Goal: Information Seeking & Learning: Learn about a topic

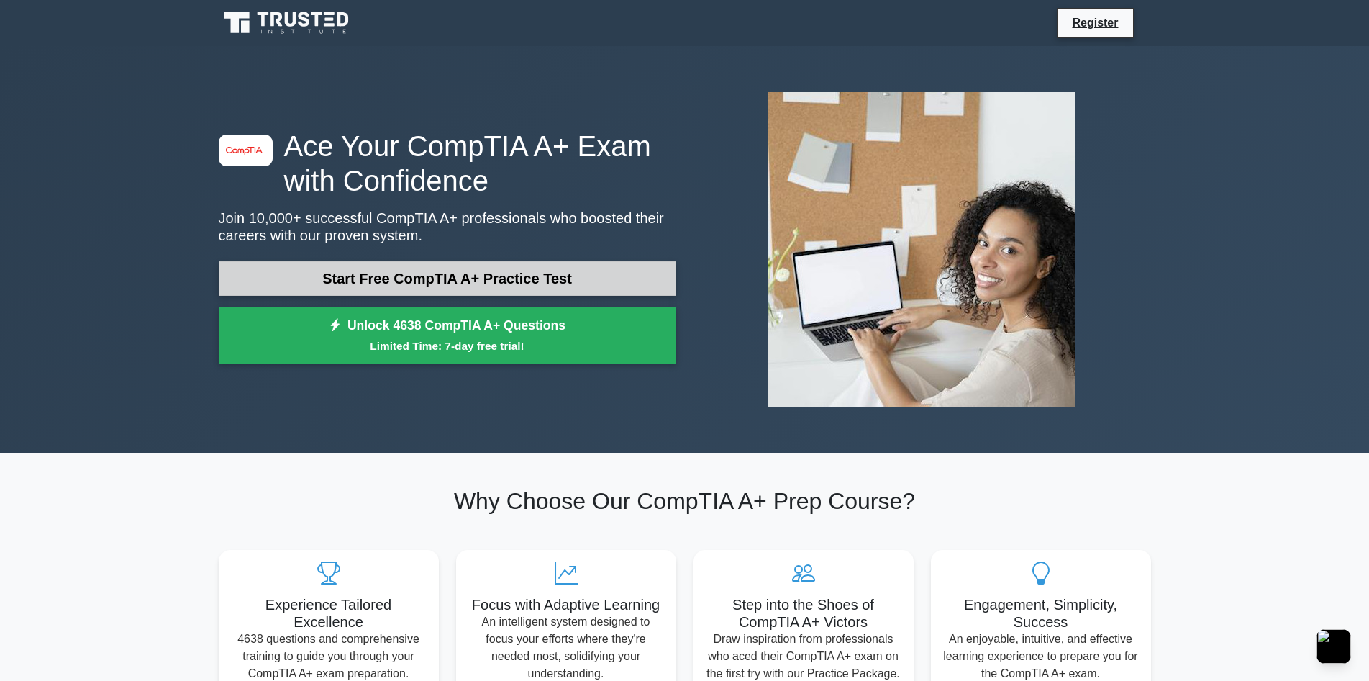
click at [449, 283] on link "Start Free CompTIA A+ Practice Test" at bounding box center [448, 278] width 458 height 35
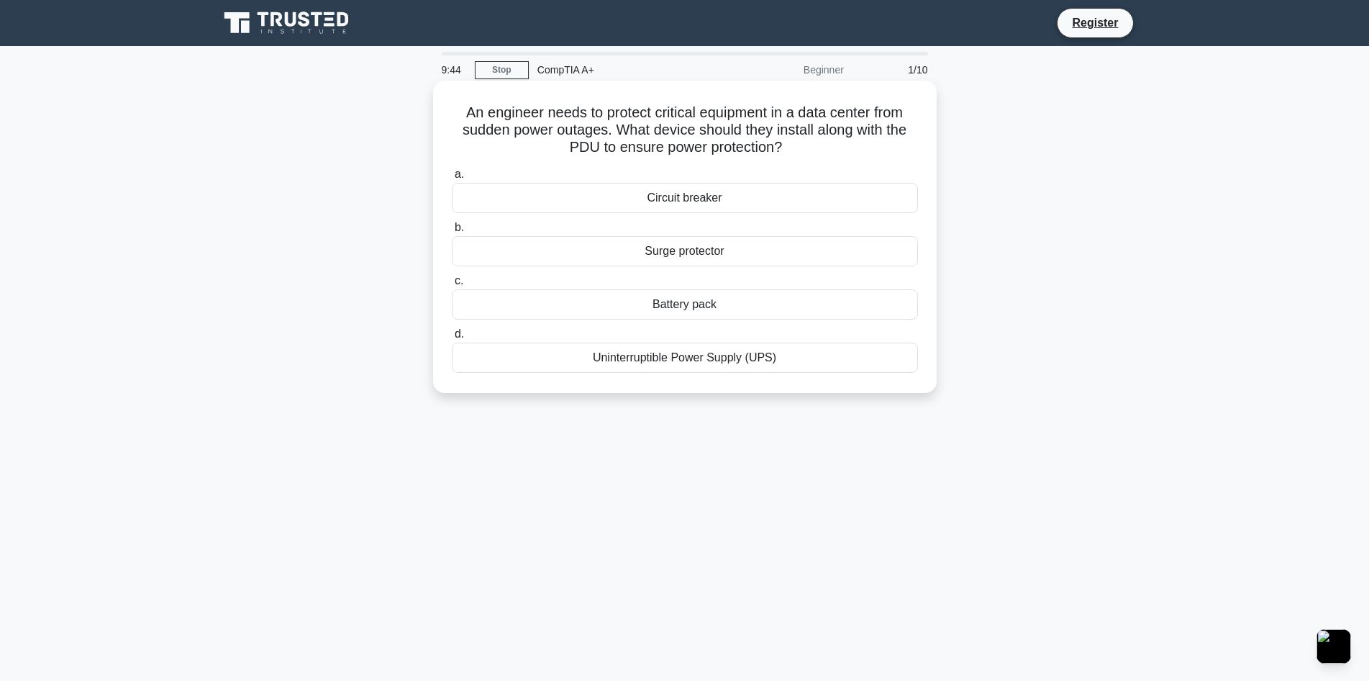
drag, startPoint x: 814, startPoint y: 155, endPoint x: 455, endPoint y: 117, distance: 360.3
click at [455, 117] on h5 "An engineer needs to protect critical equipment in a data center from sudden po…" at bounding box center [684, 130] width 469 height 53
copy h5 "An engineer needs to protect critical equipment in a data center from sudden po…"
click at [1342, 639] on button "button" at bounding box center [1334, 646] width 38 height 38
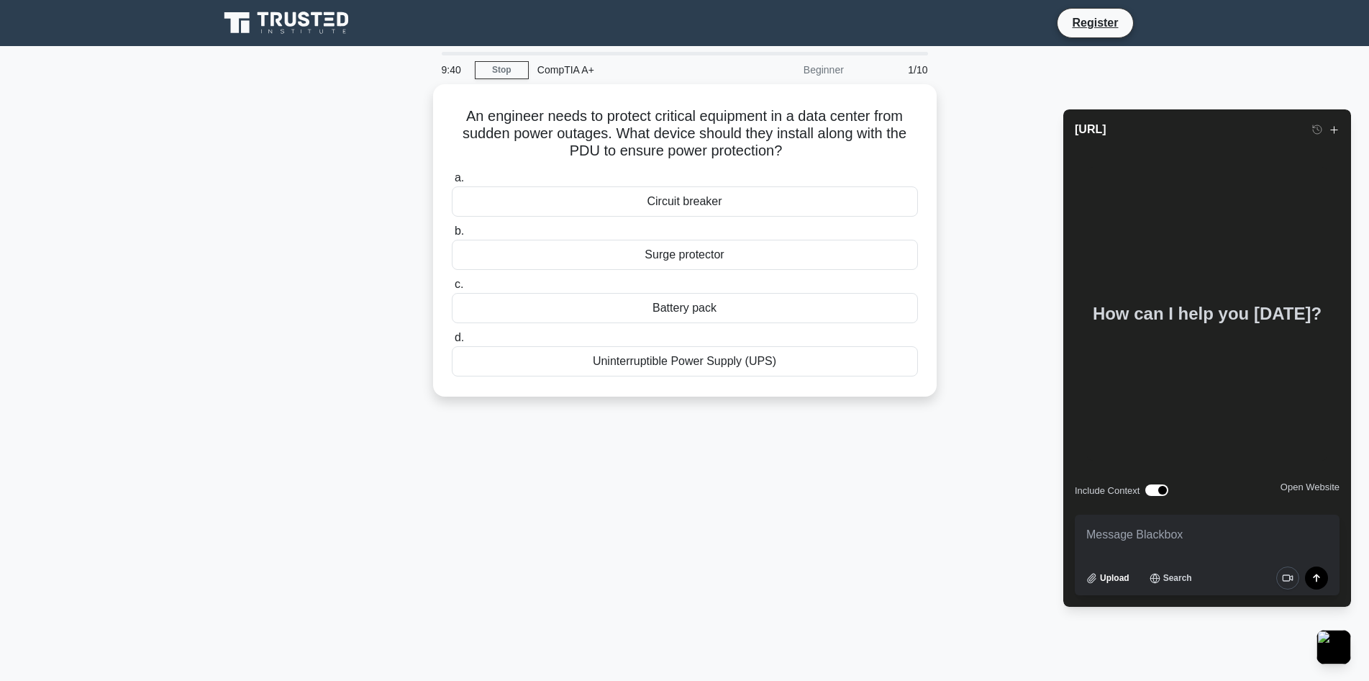
click at [1161, 291] on div "How can I help you [DATE]?" at bounding box center [1207, 313] width 240 height 293
click at [1163, 306] on div "How can I help you [DATE]?" at bounding box center [1207, 313] width 240 height 293
click at [1105, 534] on textarea at bounding box center [1207, 534] width 265 height 40
paste textarea "An engineer needs to protect critical equipment in a data center from sudden po…"
type textarea "An engineer needs to protect critical equipment in a data center from sudden po…"
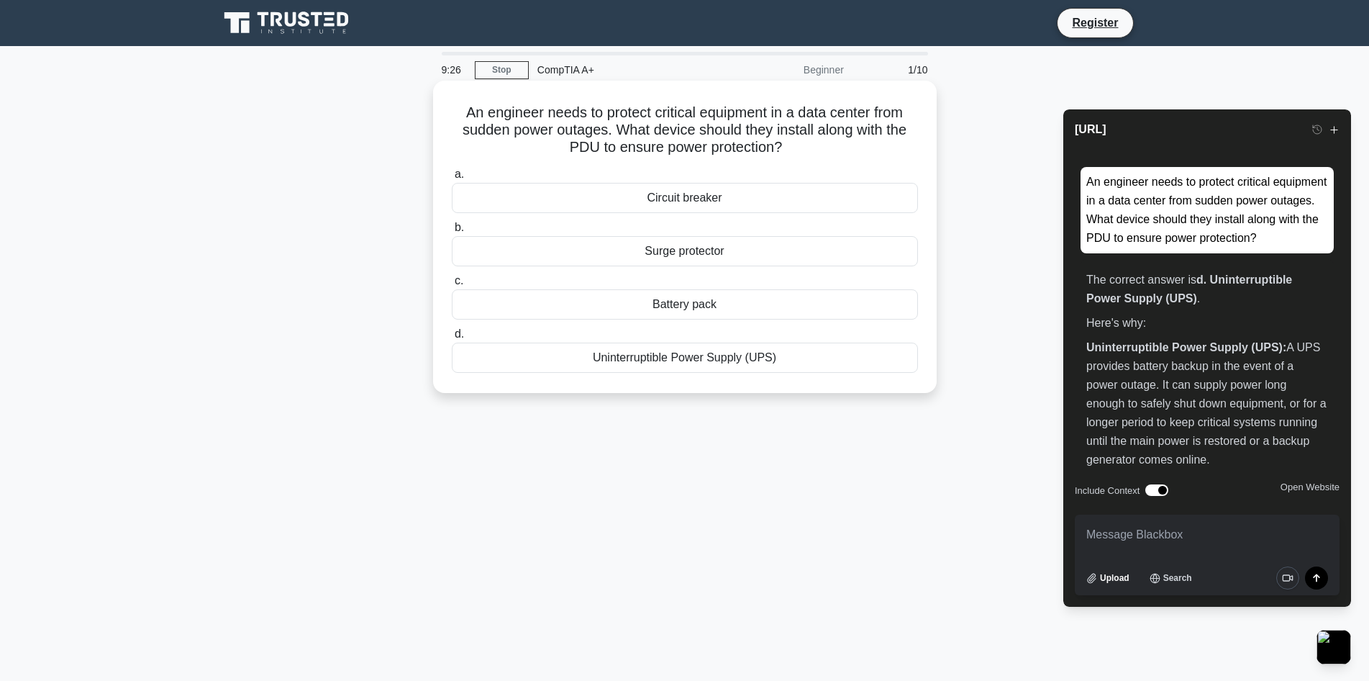
click at [744, 363] on div "Uninterruptible Power Supply (UPS)" at bounding box center [685, 357] width 466 height 30
click at [452, 339] on input "d. Uninterruptible Power Supply (UPS)" at bounding box center [452, 333] width 0 height 9
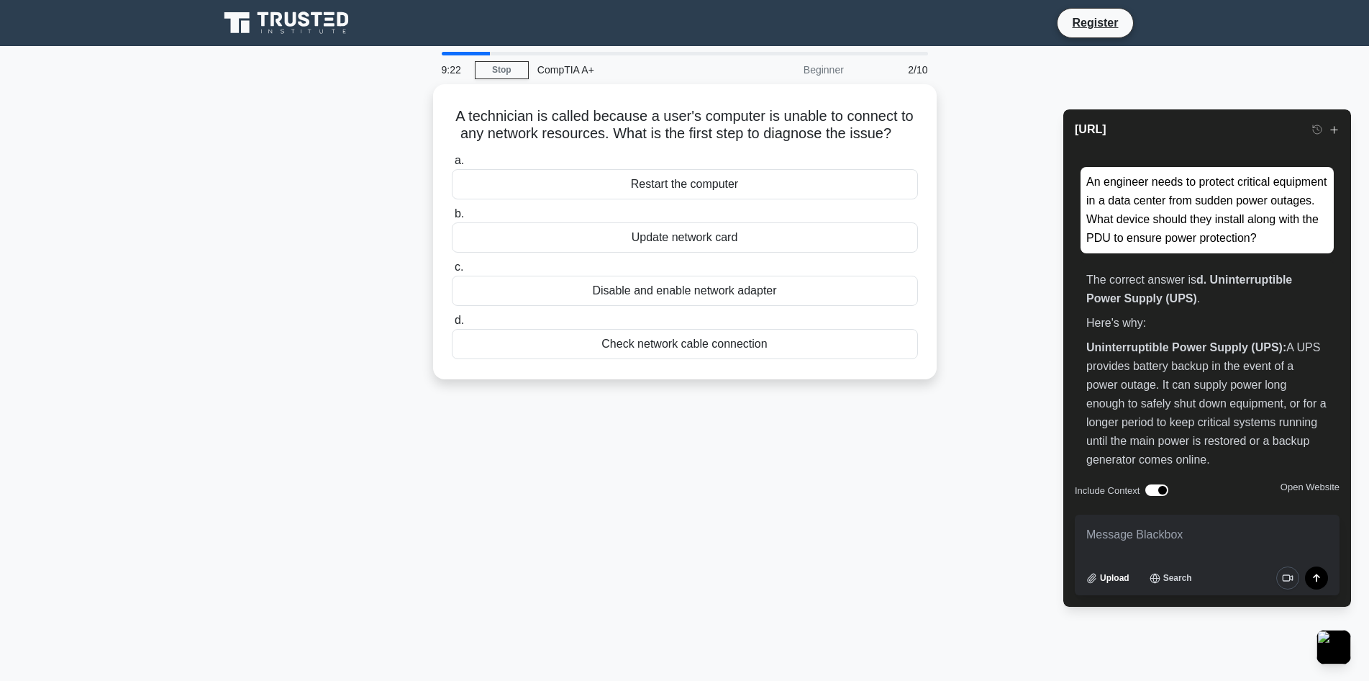
drag, startPoint x: 896, startPoint y: 128, endPoint x: 376, endPoint y: 109, distance: 521.2
click at [376, 109] on div "A technician is called because a user's computer is unable to connect to any ne…" at bounding box center [685, 240] width 950 height 312
copy h5 "A technician is called because a user's computer is unable to connect to any ne…"
click at [1099, 540] on textarea at bounding box center [1207, 534] width 265 height 40
paste textarea "A technician is called because a user's computer is unable to connect to any ne…"
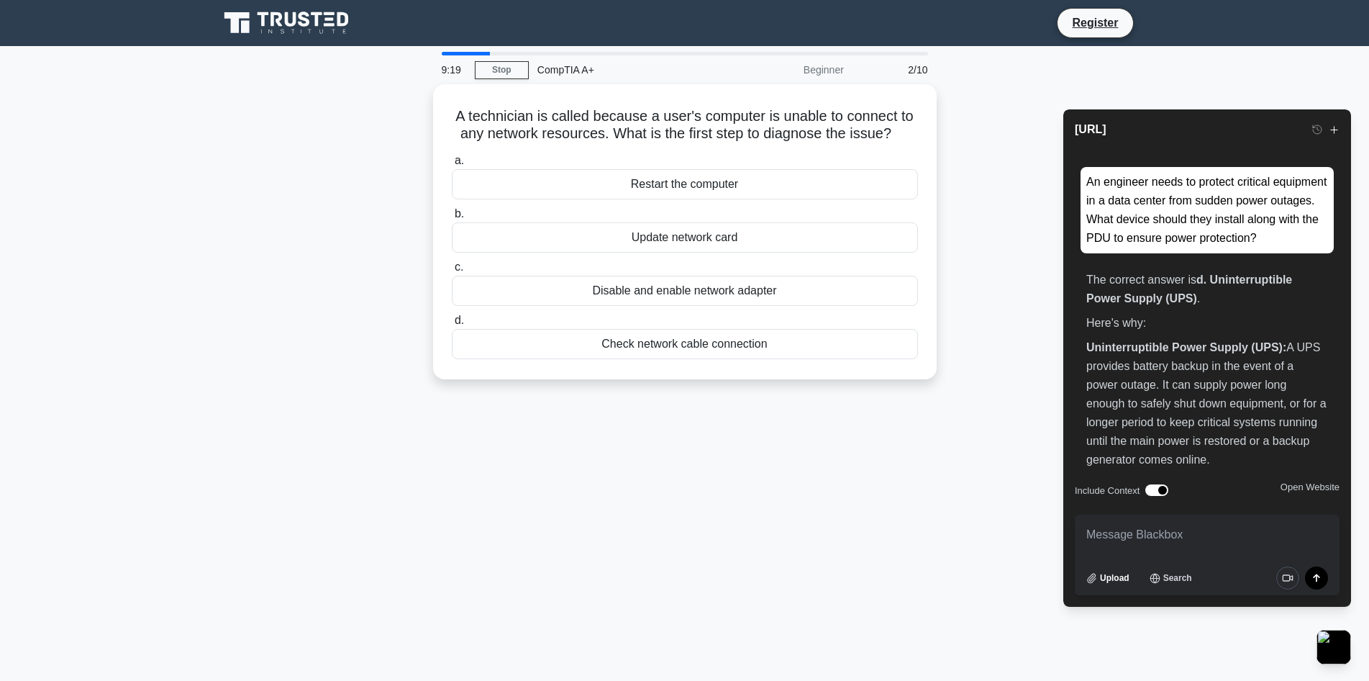
type textarea "A technician is called because a user's computer is unable to connect to any ne…"
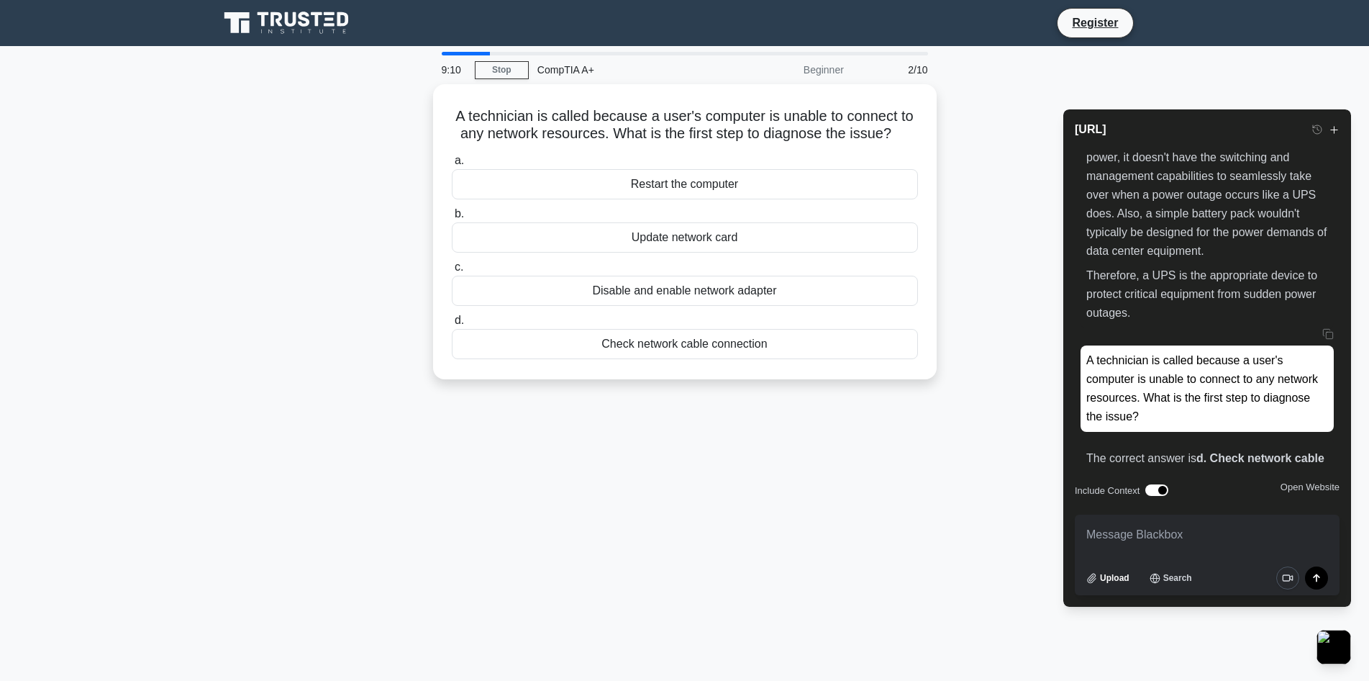
scroll to position [549, 0]
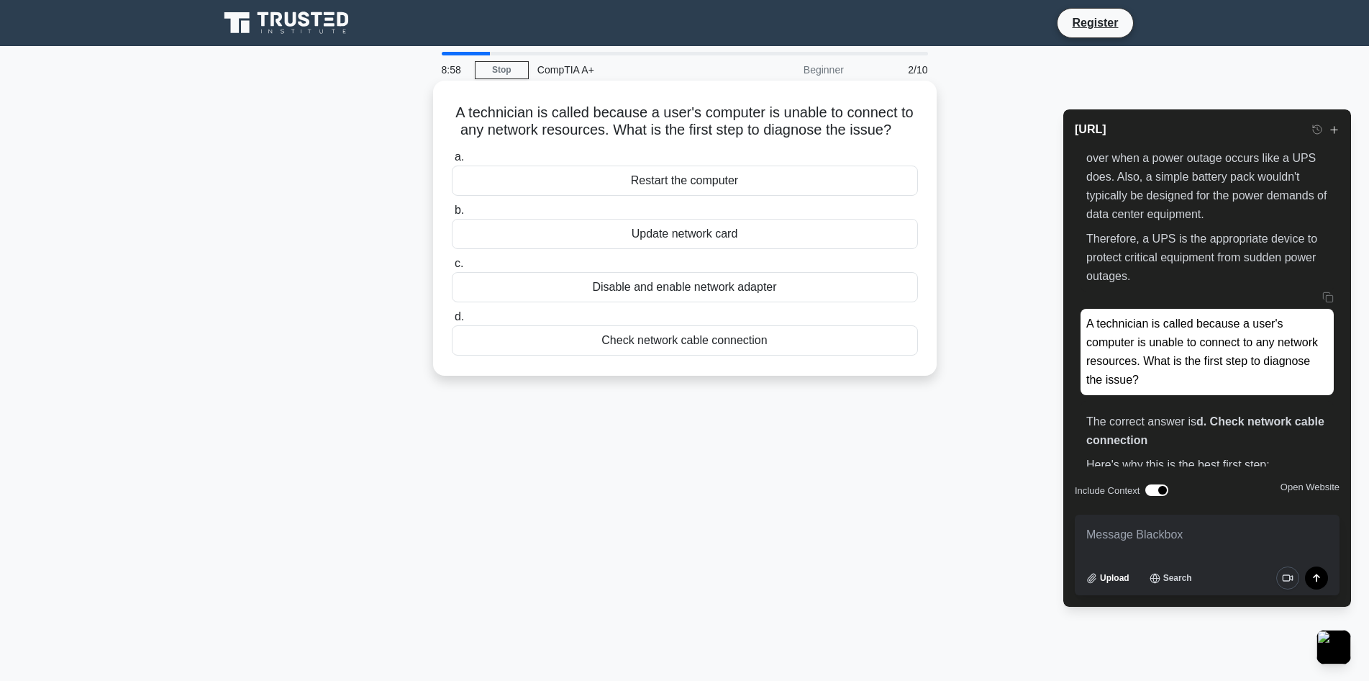
click at [622, 347] on div "Check network cable connection" at bounding box center [685, 340] width 466 height 30
click at [452, 322] on input "d. Check network cable connection" at bounding box center [452, 316] width 0 height 9
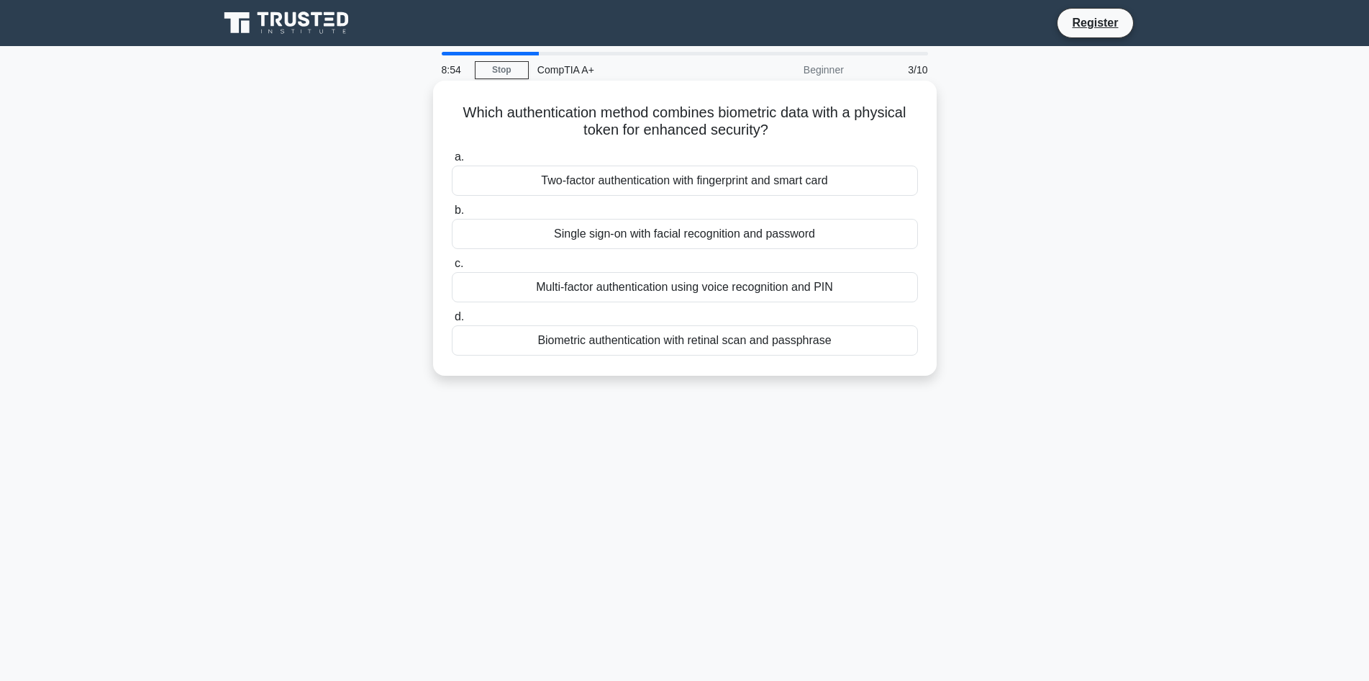
drag, startPoint x: 787, startPoint y: 127, endPoint x: 450, endPoint y: 110, distance: 337.1
click at [450, 110] on h5 "Which authentication method combines biometric data with a physical token for e…" at bounding box center [684, 122] width 469 height 36
copy h5 "Which authentication method combines biometric data with a physical token for e…"
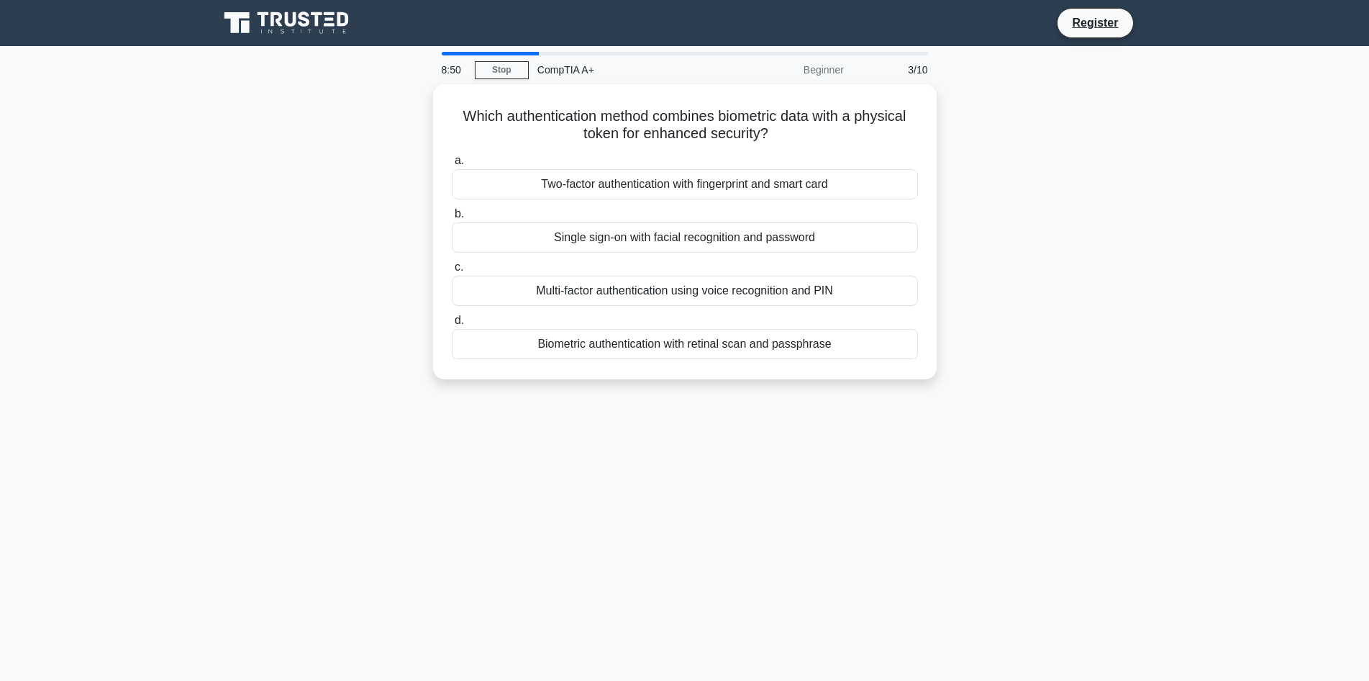
click at [1275, 613] on main "8:50 Stop CompTIA A+ Beginner 3/10 Which authentication method combines biometr…" at bounding box center [684, 411] width 1369 height 731
click at [1199, 551] on main "8:49 Stop CompTIA A+ Beginner 3/10 Which authentication method combines biometr…" at bounding box center [684, 411] width 1369 height 731
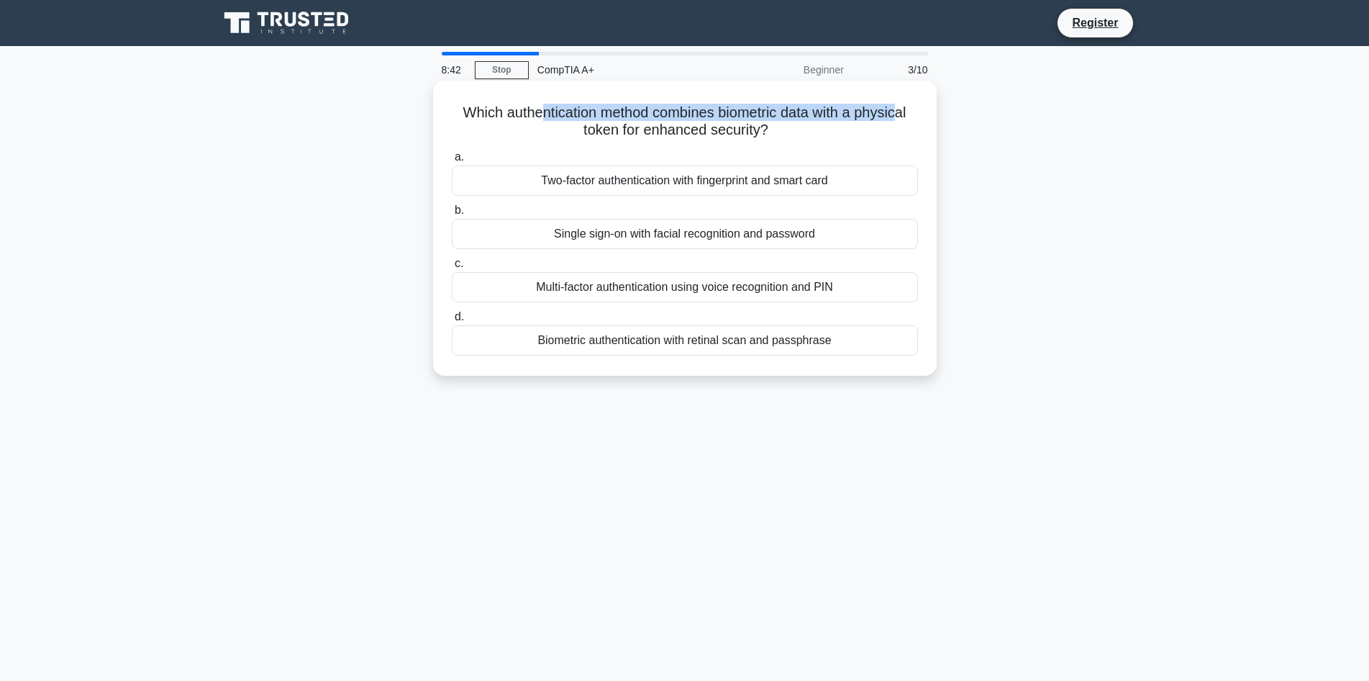
drag, startPoint x: 537, startPoint y: 113, endPoint x: 902, endPoint y: 116, distance: 365.4
click at [902, 116] on h5 "Which authentication method combines biometric data with a physical token for e…" at bounding box center [684, 122] width 469 height 36
click at [611, 133] on h5 "Which authentication method combines biometric data with a physical token for e…" at bounding box center [684, 122] width 469 height 36
click at [701, 183] on div "Two-factor authentication with fingerprint and smart card" at bounding box center [685, 180] width 466 height 30
click at [452, 162] on input "a. Two-factor authentication with fingerprint and smart card" at bounding box center [452, 157] width 0 height 9
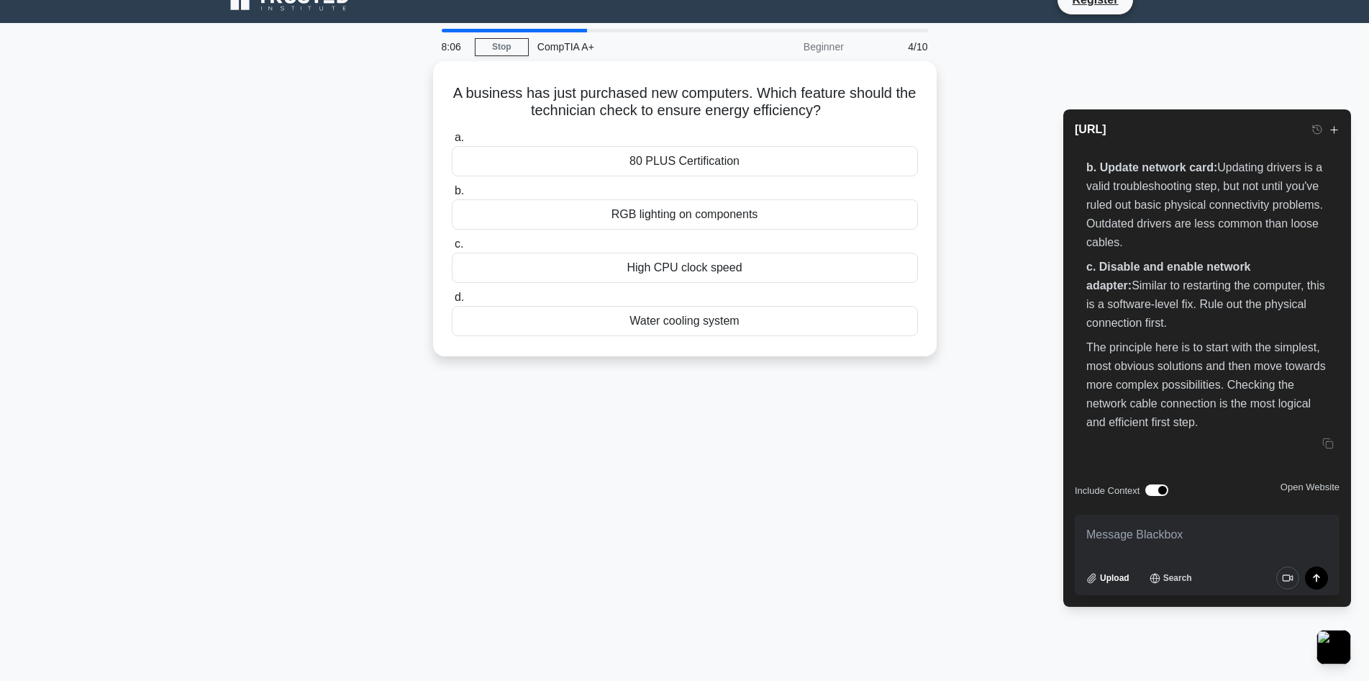
scroll to position [0, 0]
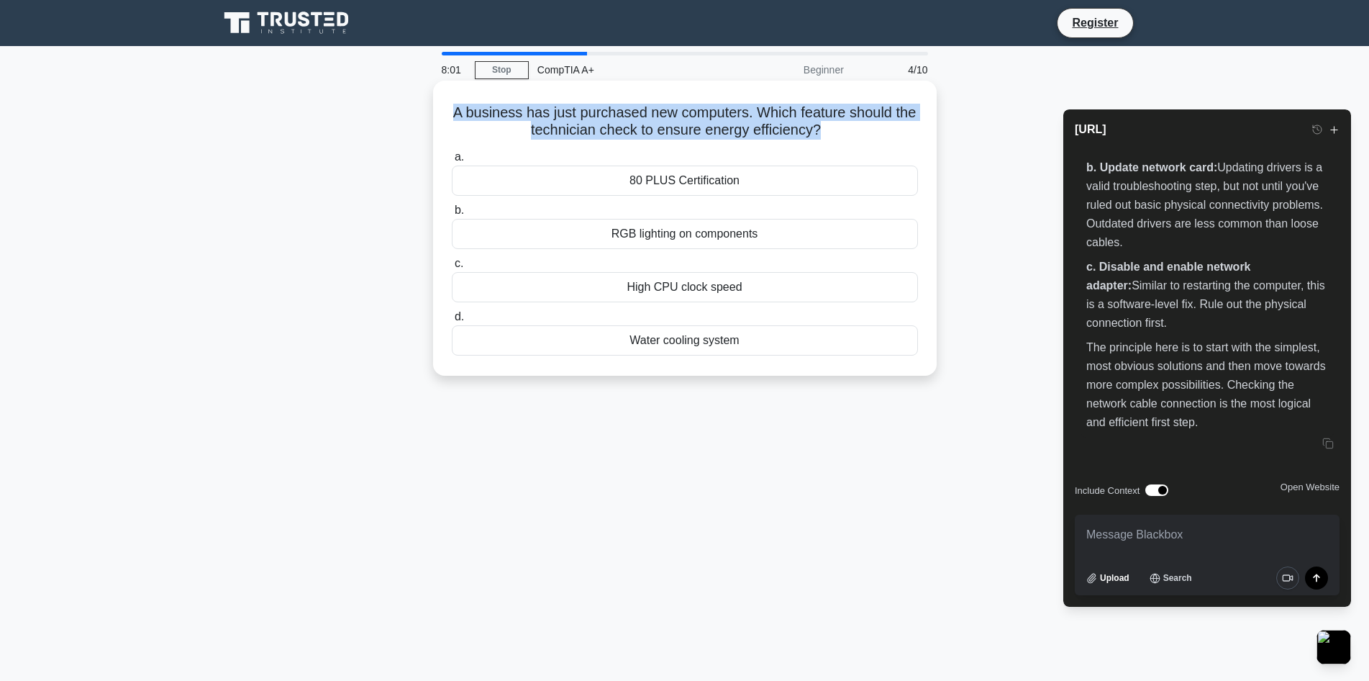
drag, startPoint x: 463, startPoint y: 113, endPoint x: 833, endPoint y: 134, distance: 370.3
click at [833, 134] on h5 "A business has just purchased new computers. Which feature should the technicia…" at bounding box center [684, 122] width 469 height 36
copy h5 "A business has just purchased new computers. Which feature should the technicia…"
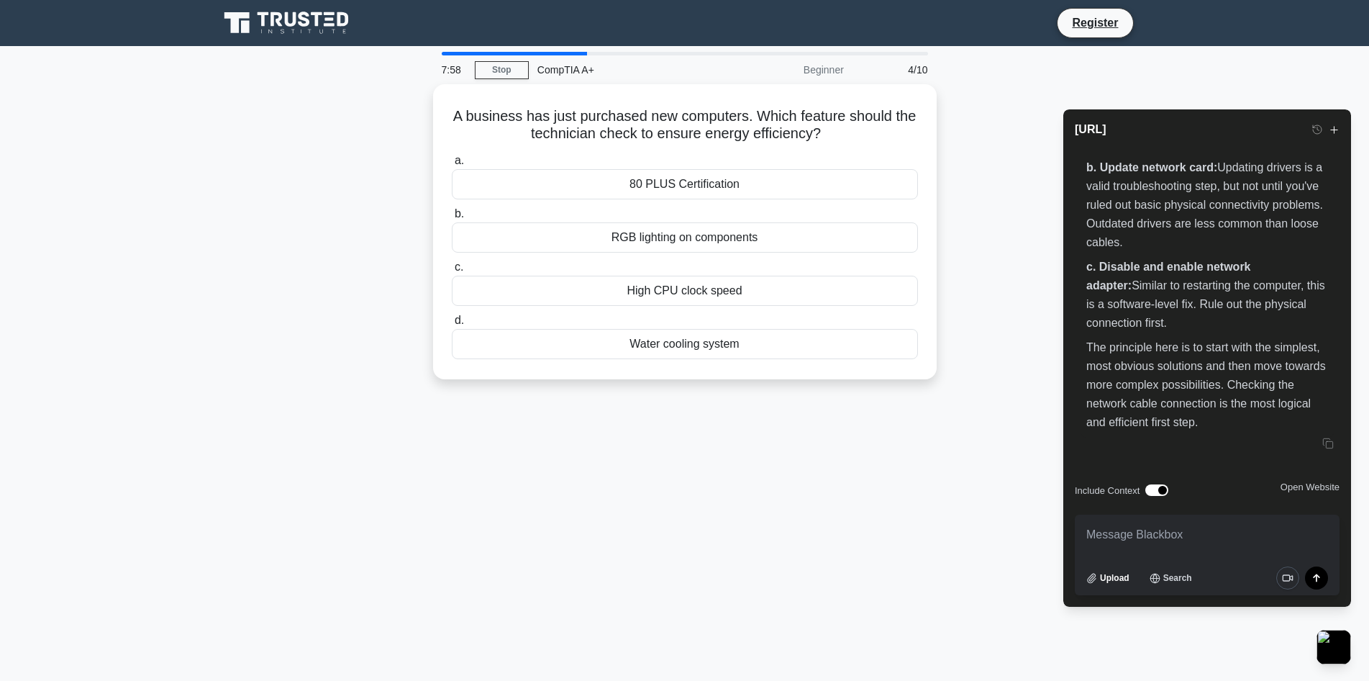
click at [1110, 532] on textarea at bounding box center [1207, 534] width 265 height 40
paste textarea "A business has just purchased new computers. Which feature should the technicia…"
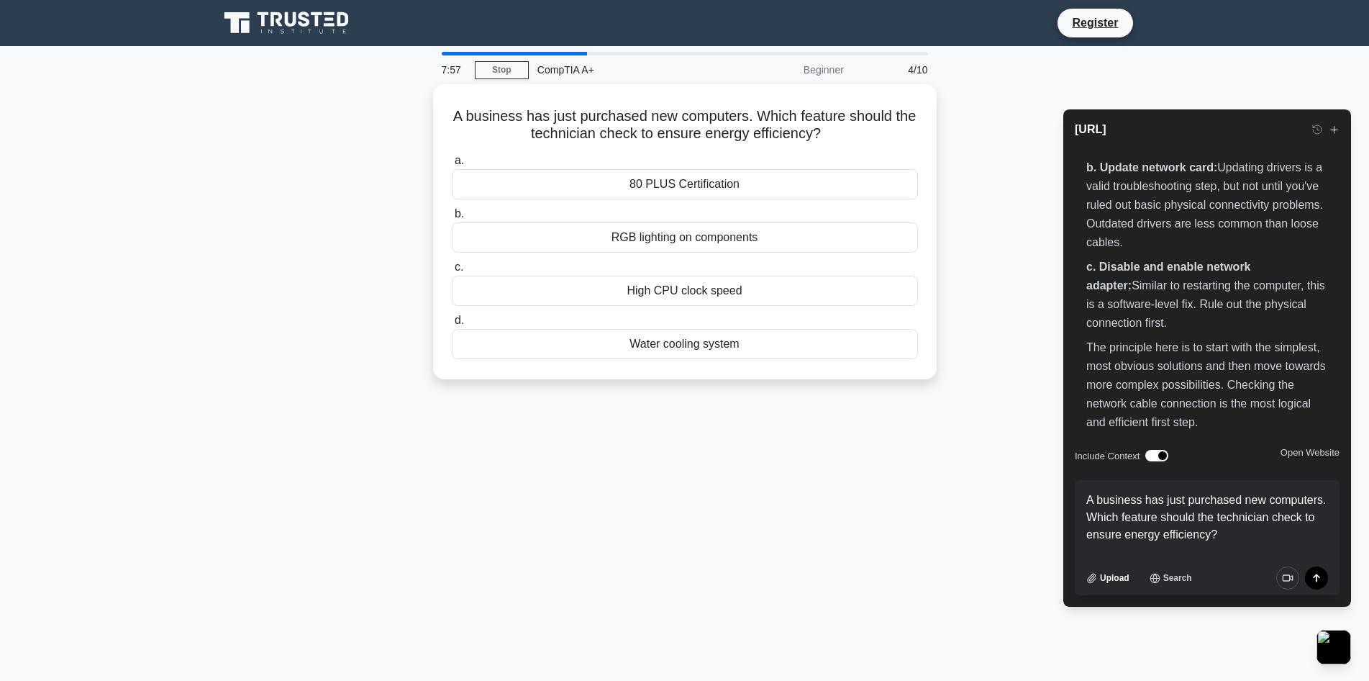
type textarea "A business has just purchased new computers. Which feature should the technicia…"
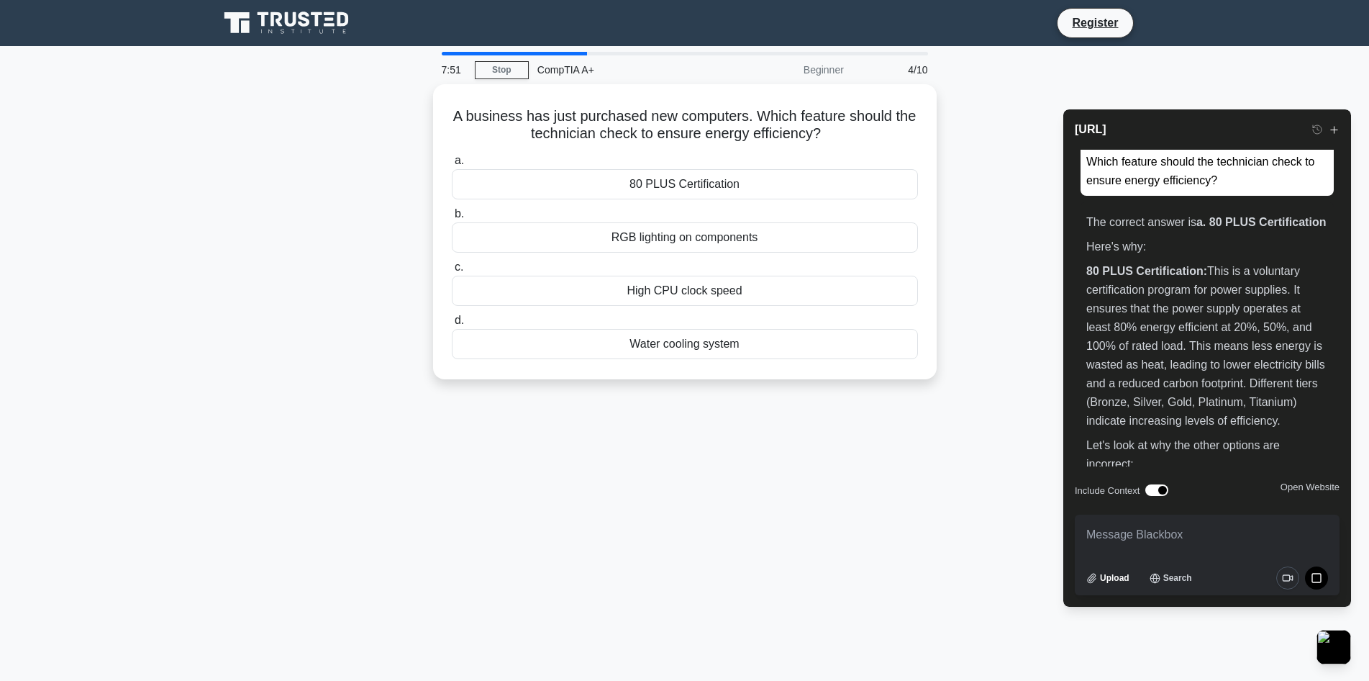
scroll to position [1605, 0]
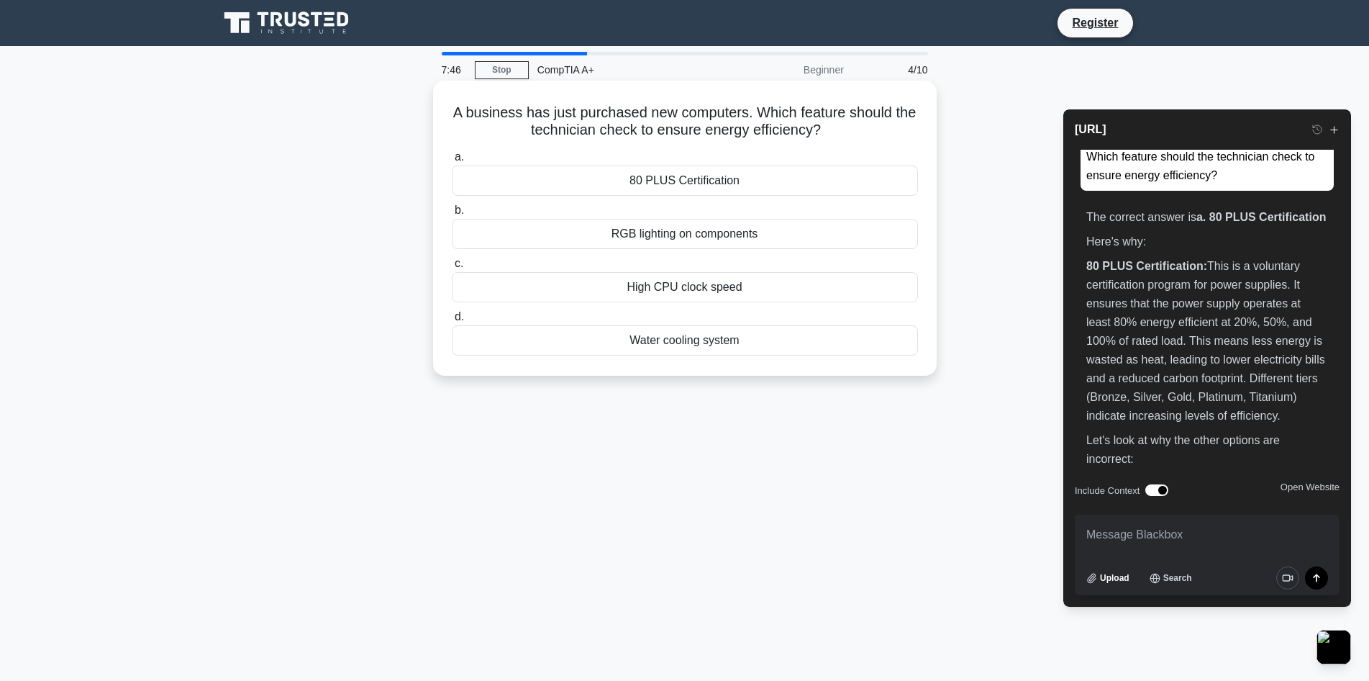
click at [701, 183] on div "80 PLUS Certification" at bounding box center [685, 180] width 466 height 30
click at [452, 162] on input "a. 80 PLUS Certification" at bounding box center [452, 157] width 0 height 9
drag, startPoint x: 727, startPoint y: 143, endPoint x: 473, endPoint y: 114, distance: 256.3
click at [473, 114] on h5 "Which peripheral device is most appropriate for a virtual reality enthusiast wh…" at bounding box center [684, 122] width 469 height 36
copy h5 "Which peripheral device is most appropriate for a virtual reality enthusiast wh…"
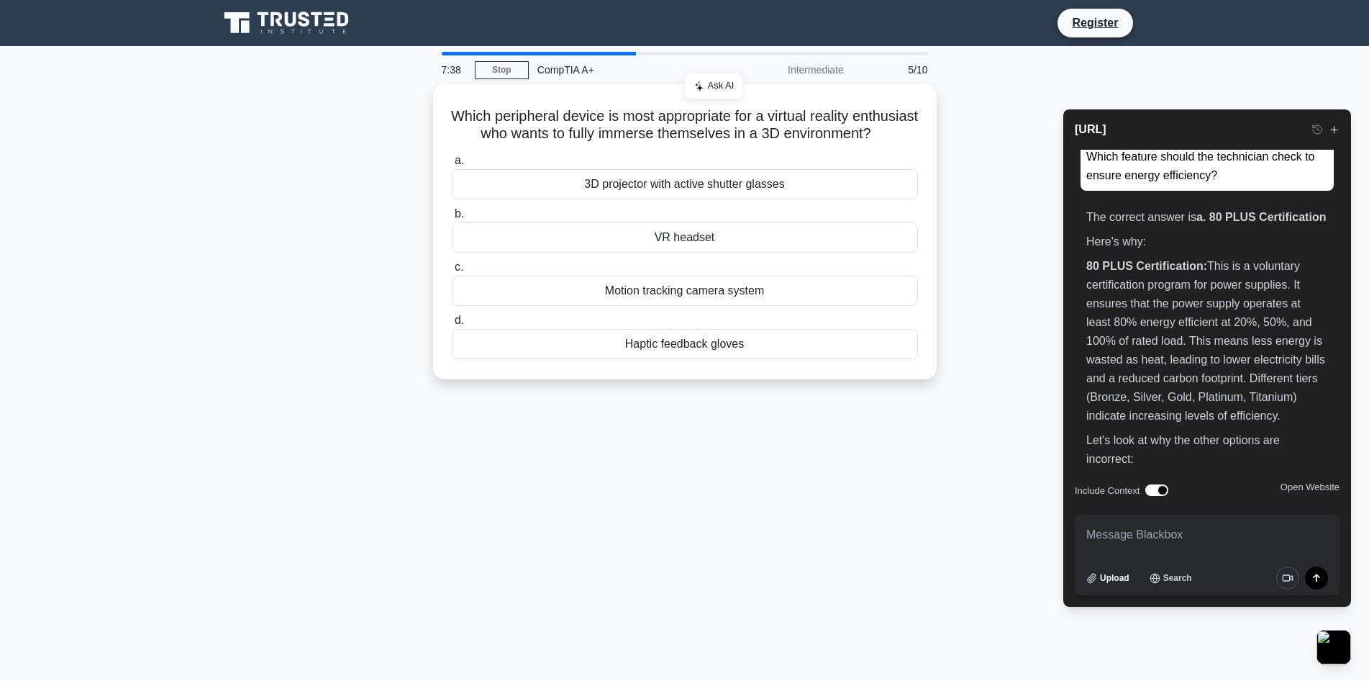
click at [1106, 524] on textarea at bounding box center [1207, 534] width 265 height 40
paste textarea "Which peripheral device is most appropriate for a virtual reality enthusiast wh…"
type textarea "Which peripheral device is most appropriate for a virtual reality enthusiast wh…"
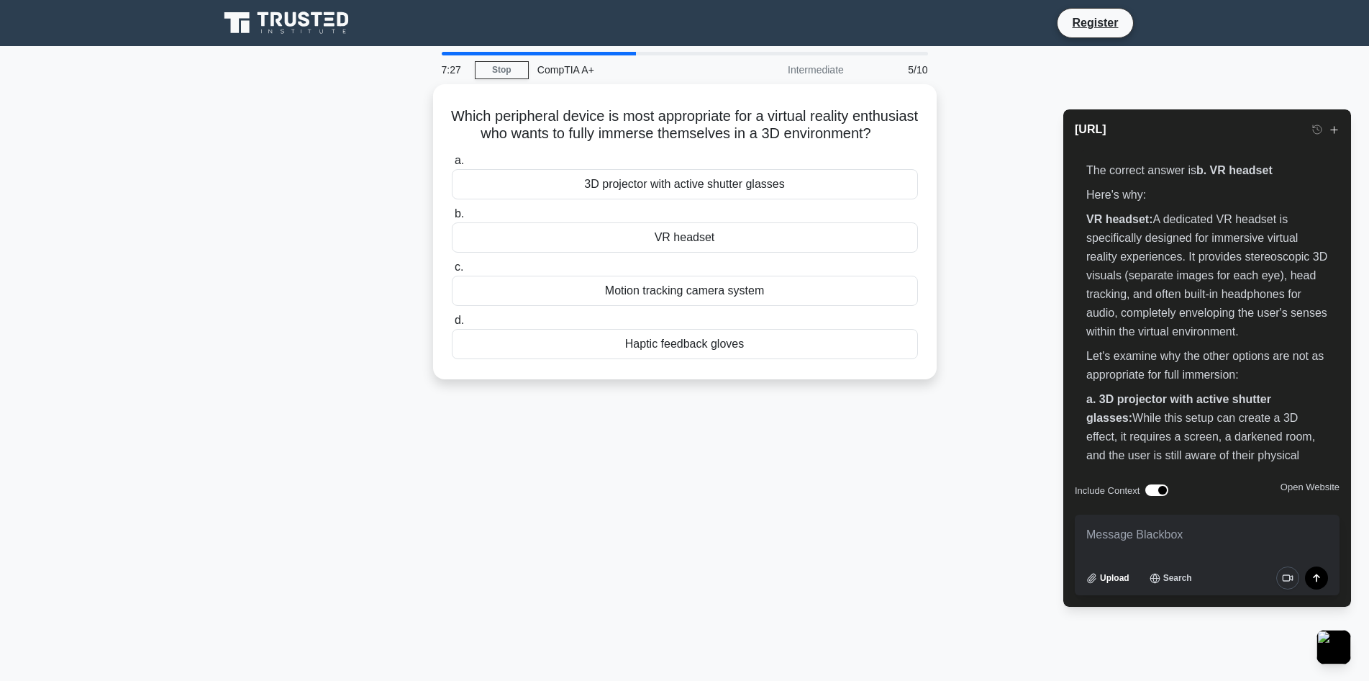
scroll to position [2494, 0]
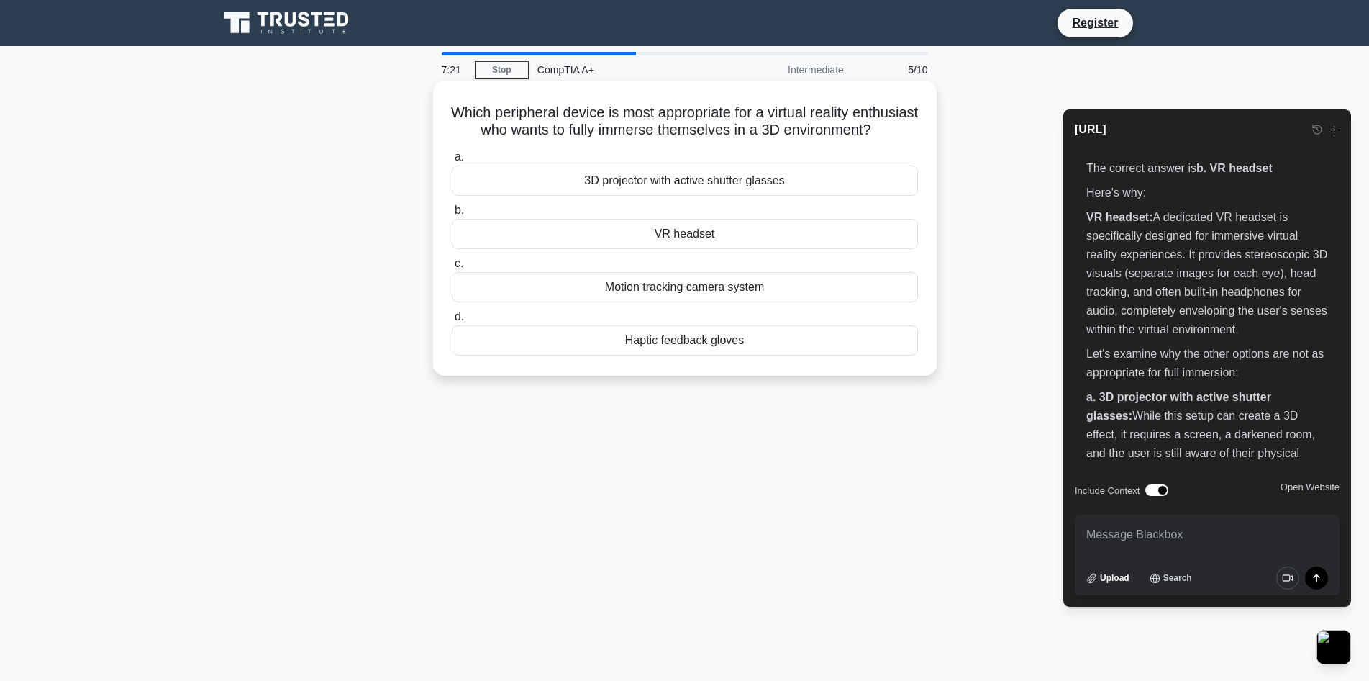
click at [685, 249] on div "VR headset" at bounding box center [685, 234] width 466 height 30
click at [452, 215] on input "b. VR headset" at bounding box center [452, 210] width 0 height 9
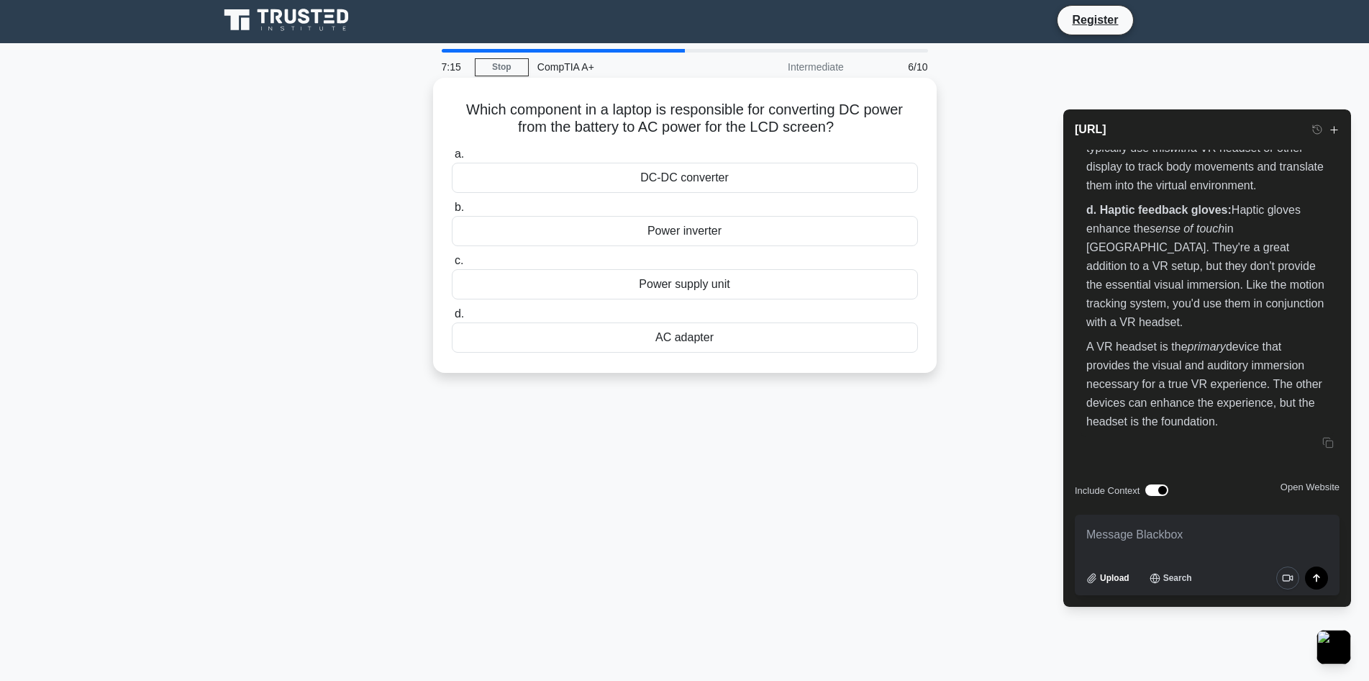
scroll to position [0, 0]
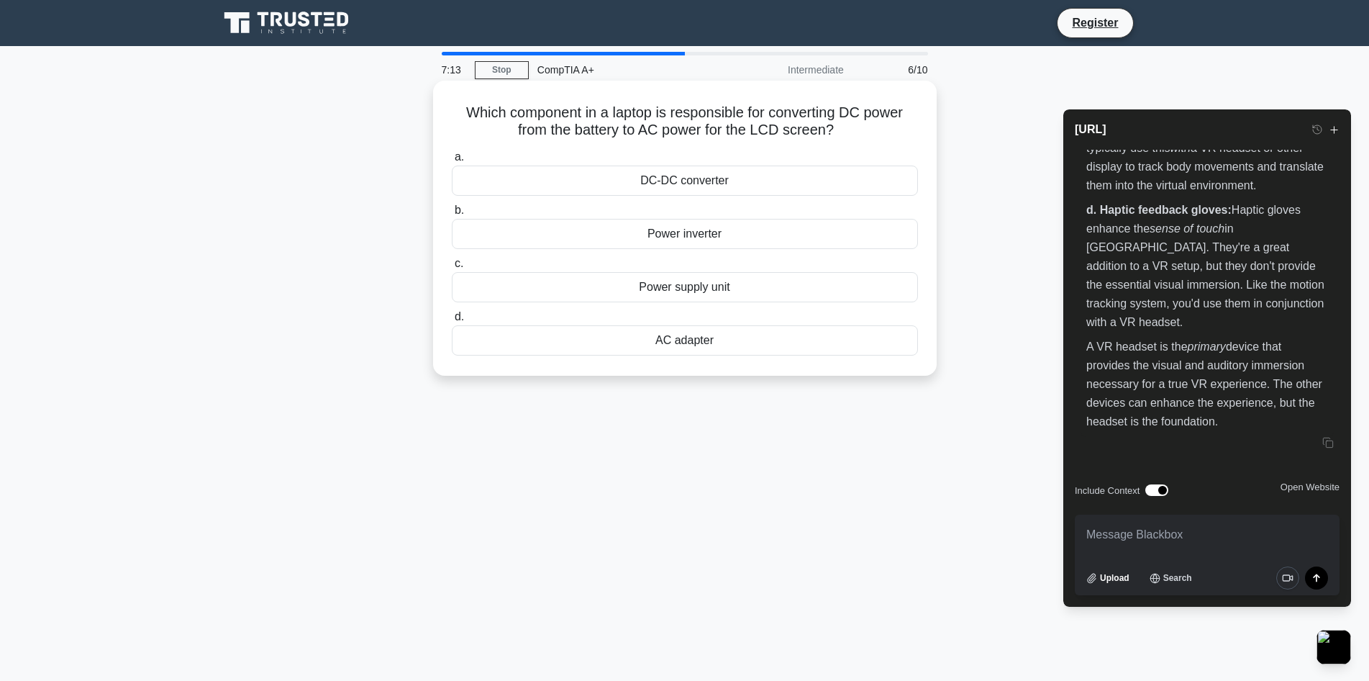
drag, startPoint x: 842, startPoint y: 127, endPoint x: 443, endPoint y: 110, distance: 398.9
click at [443, 110] on div "Which component in a laptop is responsible for converting DC power from the bat…" at bounding box center [685, 227] width 492 height 283
copy h5 "Which component in a laptop is responsible for converting DC power from the bat…"
click at [1141, 540] on textarea at bounding box center [1207, 534] width 265 height 40
paste textarea "Which component in a laptop is responsible for converting DC power from the bat…"
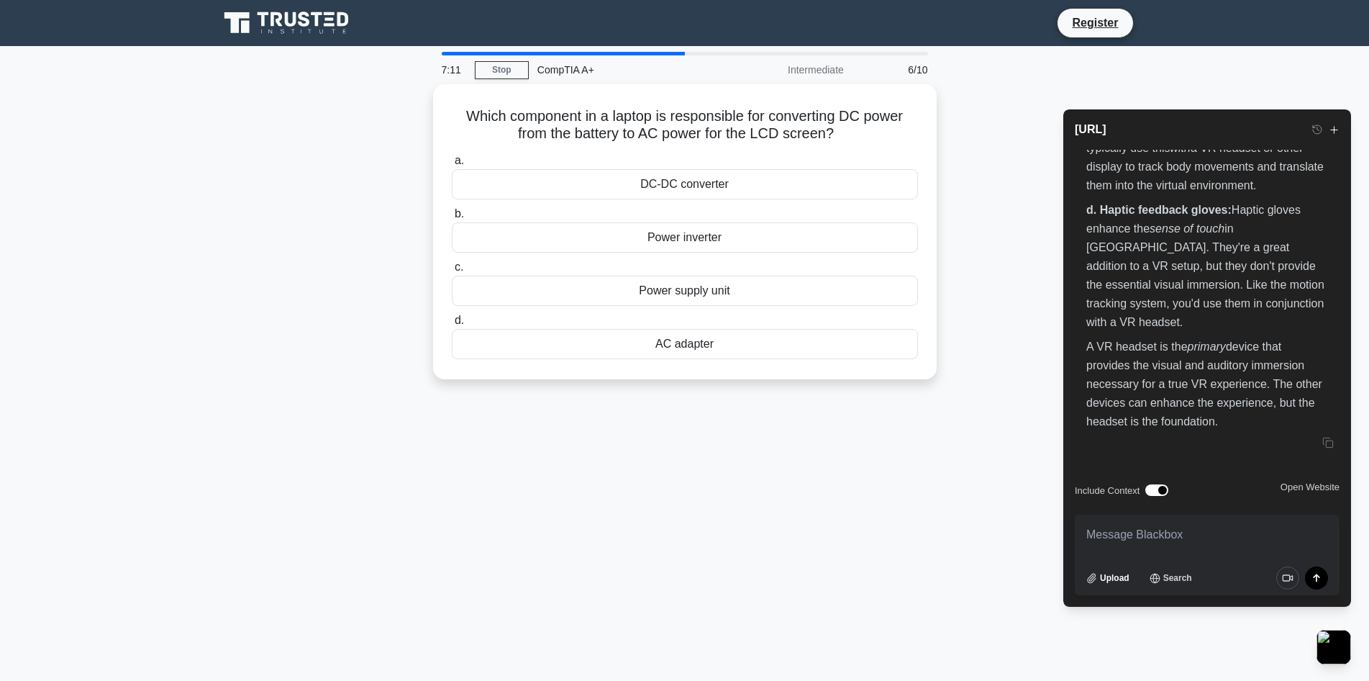
type textarea "Which component in a laptop is responsible for converting DC power from the bat…"
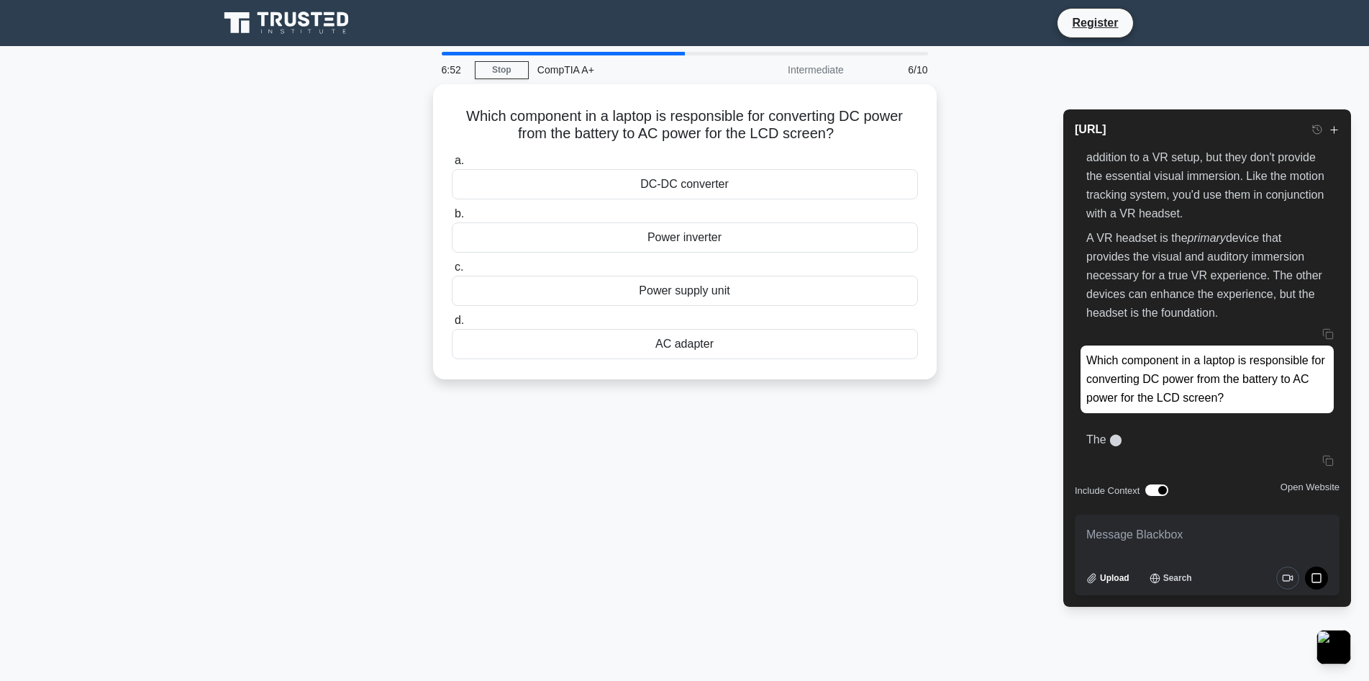
scroll to position [3080, 0]
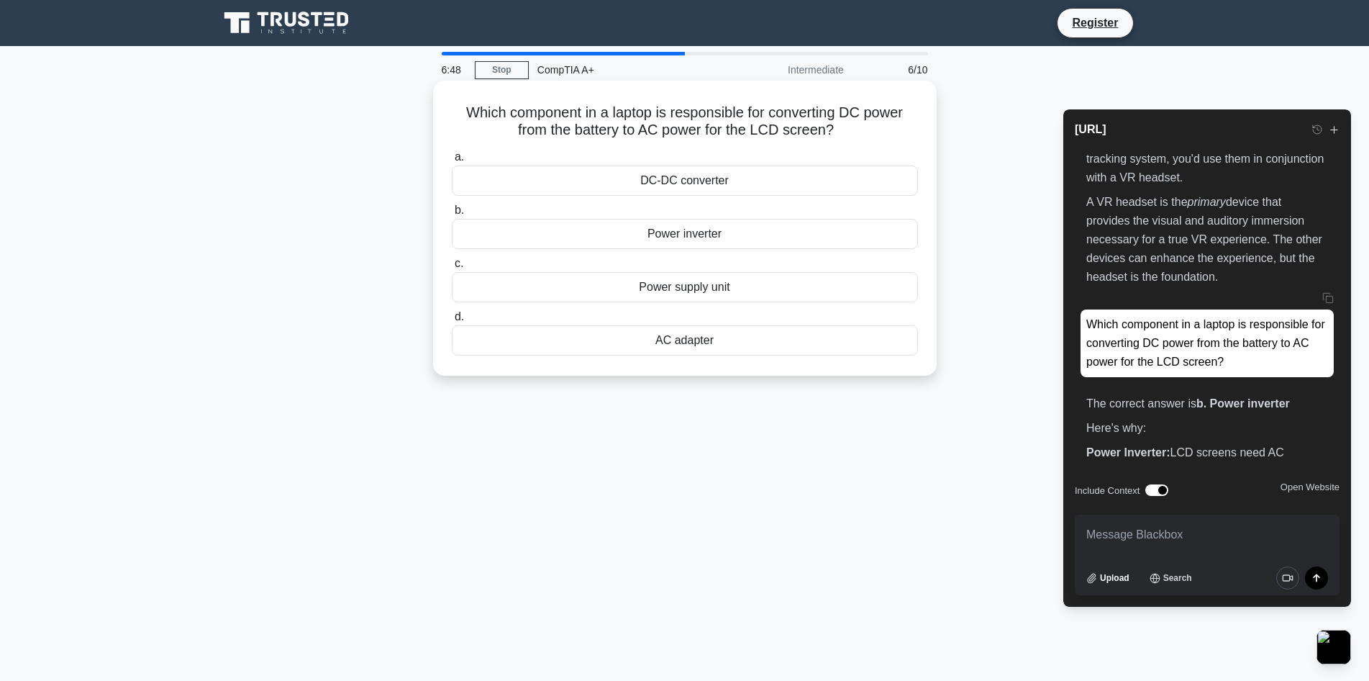
click at [688, 236] on div "Power inverter" at bounding box center [685, 234] width 466 height 30
click at [452, 215] on input "b. Power inverter" at bounding box center [452, 210] width 0 height 9
drag, startPoint x: 854, startPoint y: 132, endPoint x: 460, endPoint y: 108, distance: 395.0
click at [460, 108] on h5 "Which technology is used to ensure network compatibility between different oper…" at bounding box center [684, 122] width 469 height 36
copy h5 "Which technology is used to ensure network compatibility between different oper…"
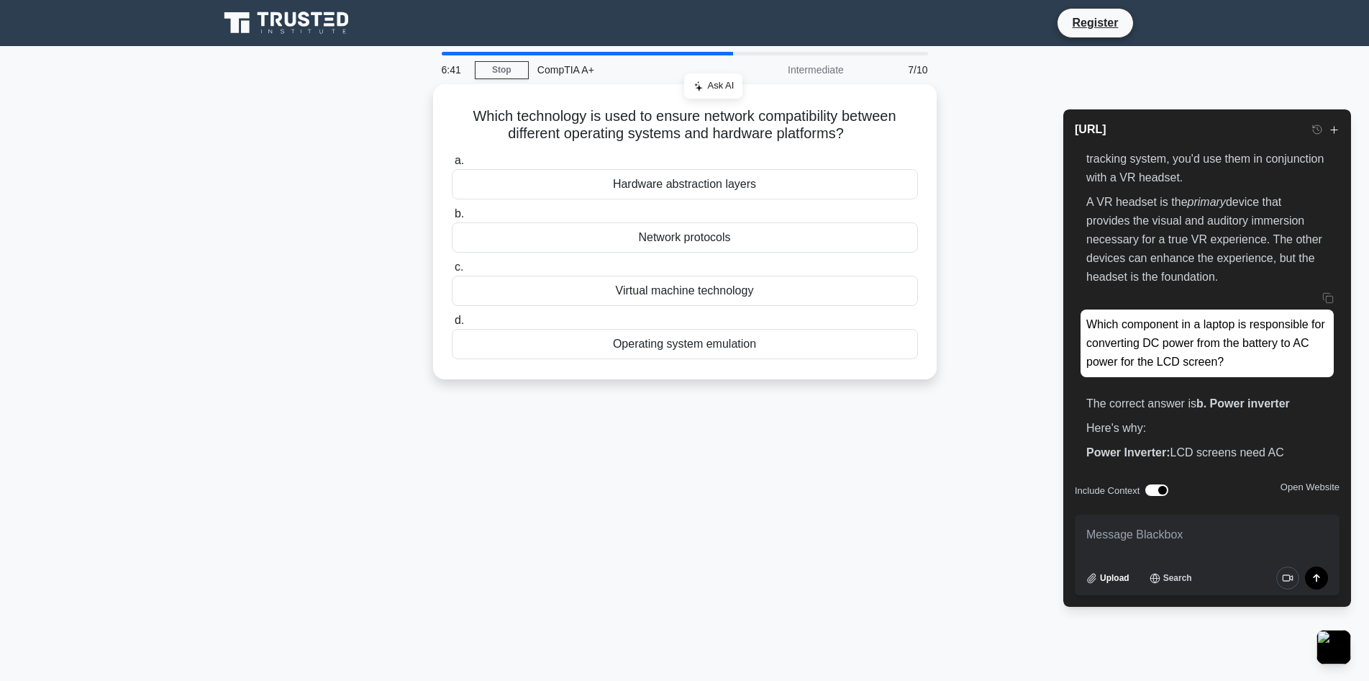
click at [1127, 531] on textarea at bounding box center [1207, 534] width 265 height 40
paste textarea "Which technology is used to ensure network compatibility between different oper…"
type textarea "Which technology is used to ensure network compatibility between different oper…"
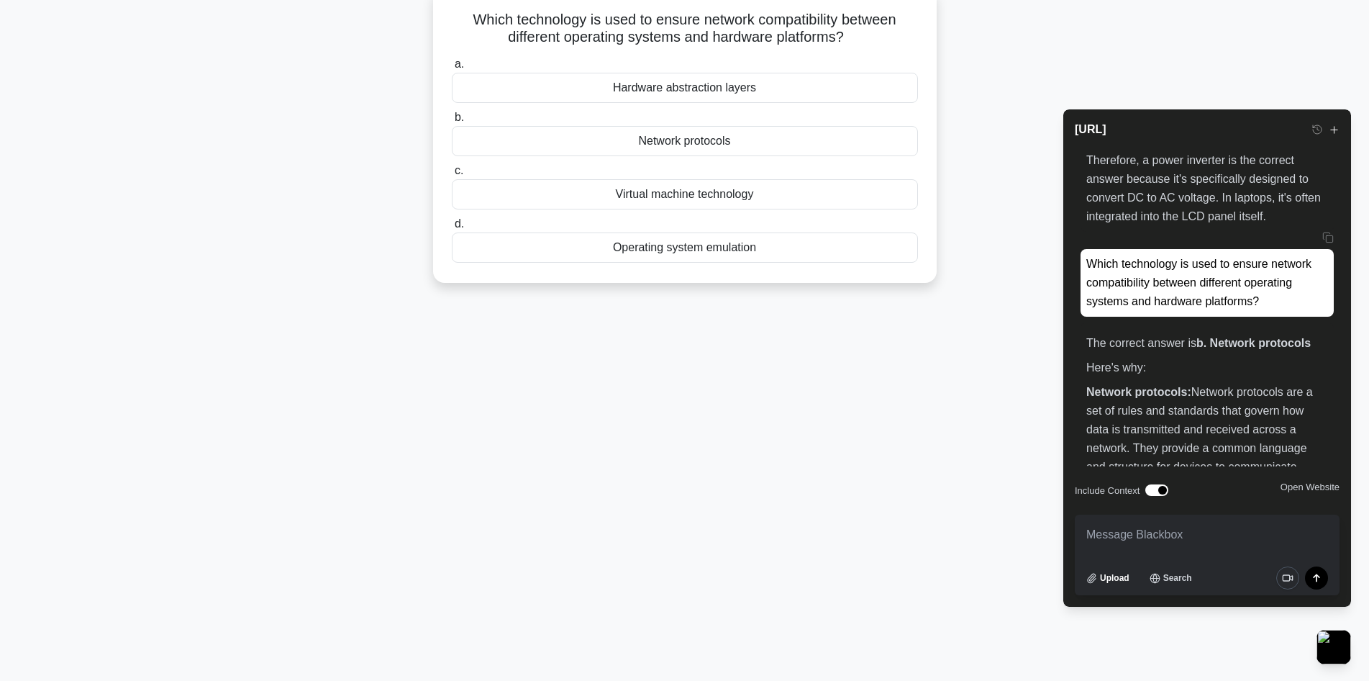
scroll to position [3843, 0]
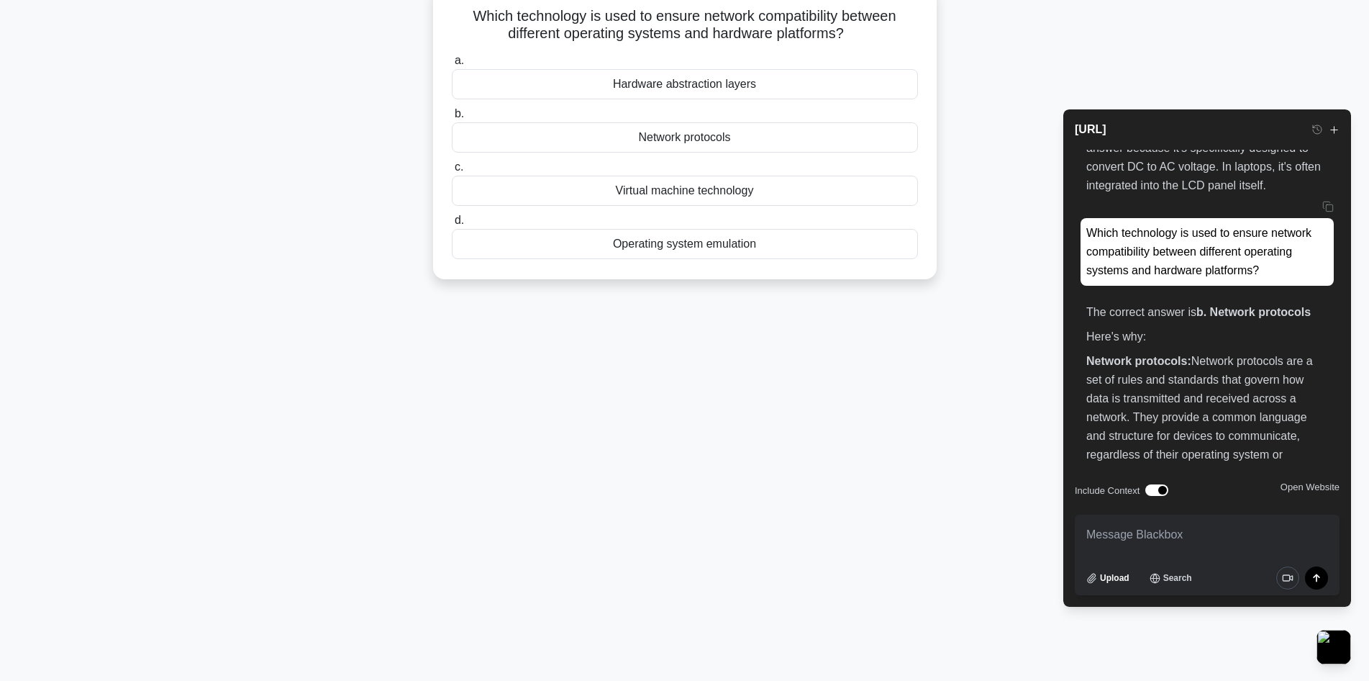
click at [670, 140] on div "Network protocols" at bounding box center [685, 137] width 466 height 30
click at [452, 119] on input "b. Network protocols" at bounding box center [452, 113] width 0 height 9
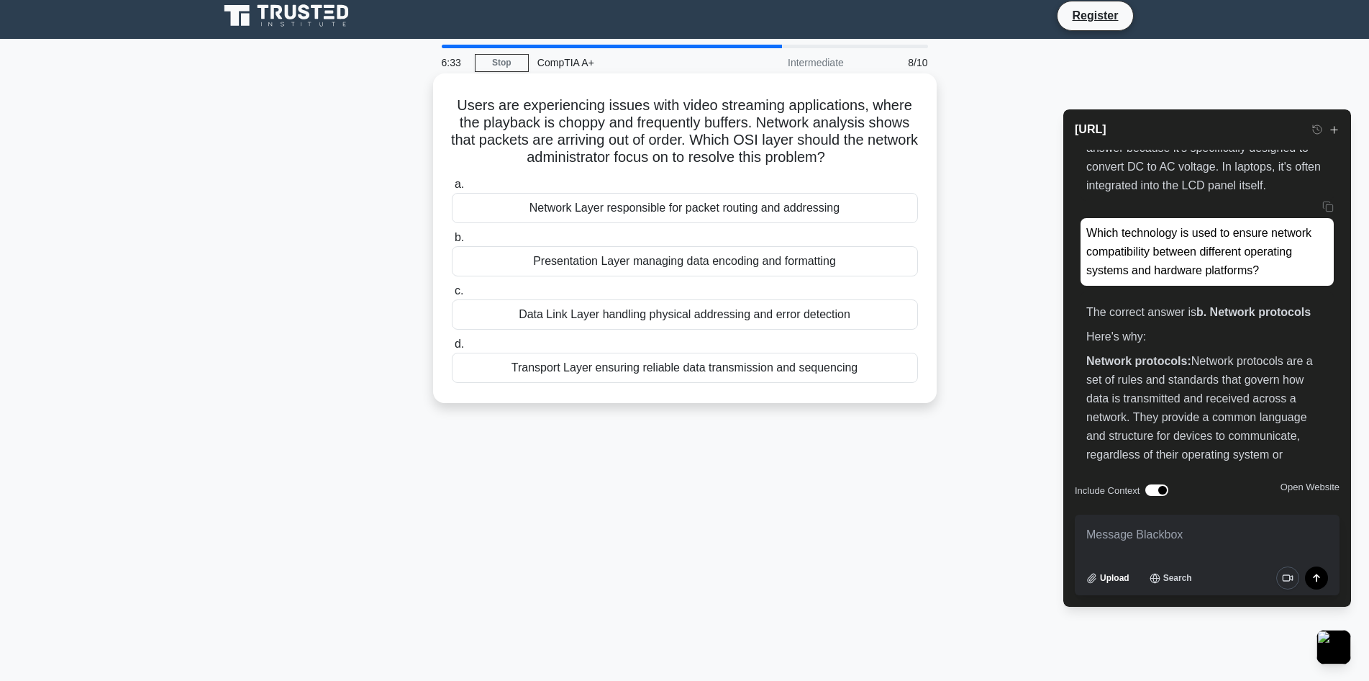
scroll to position [0, 0]
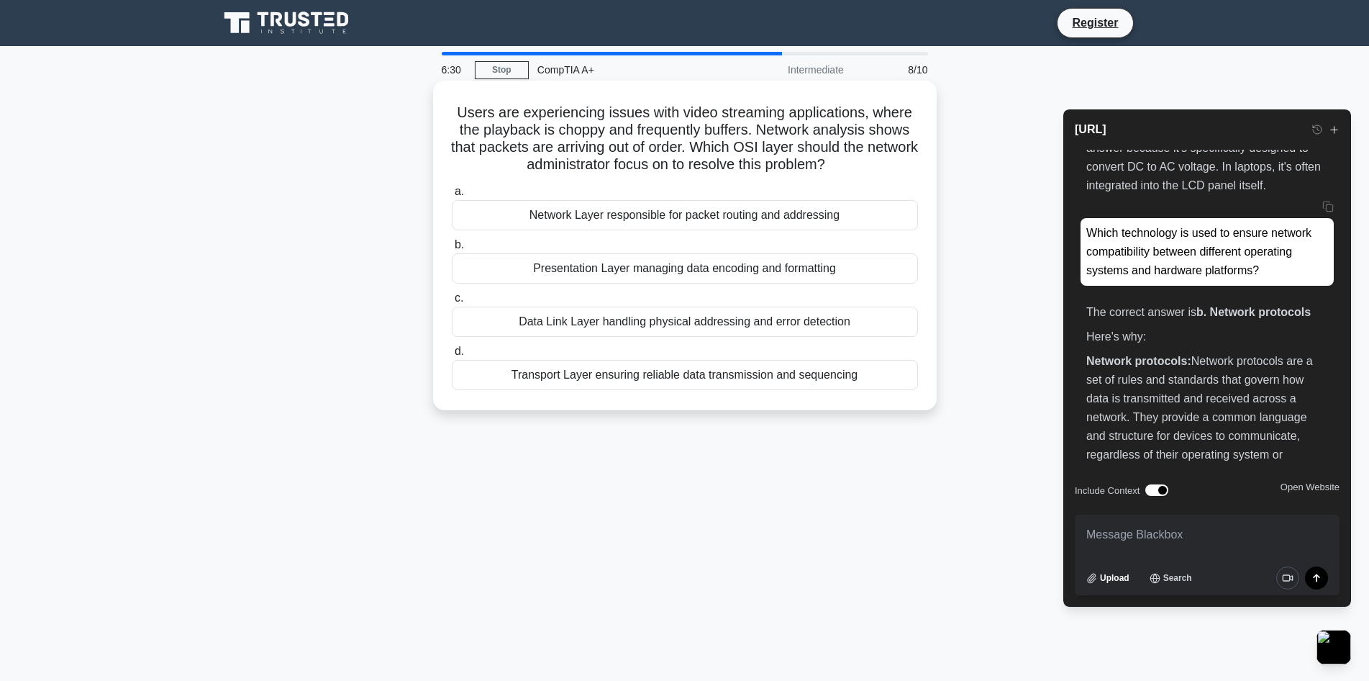
drag, startPoint x: 457, startPoint y: 112, endPoint x: 876, endPoint y: 165, distance: 422.7
click at [876, 165] on h5 "Users are experiencing issues with video streaming applications, where the play…" at bounding box center [684, 139] width 469 height 70
copy h5 "Users are experiencing issues with video streaming applications, where the play…"
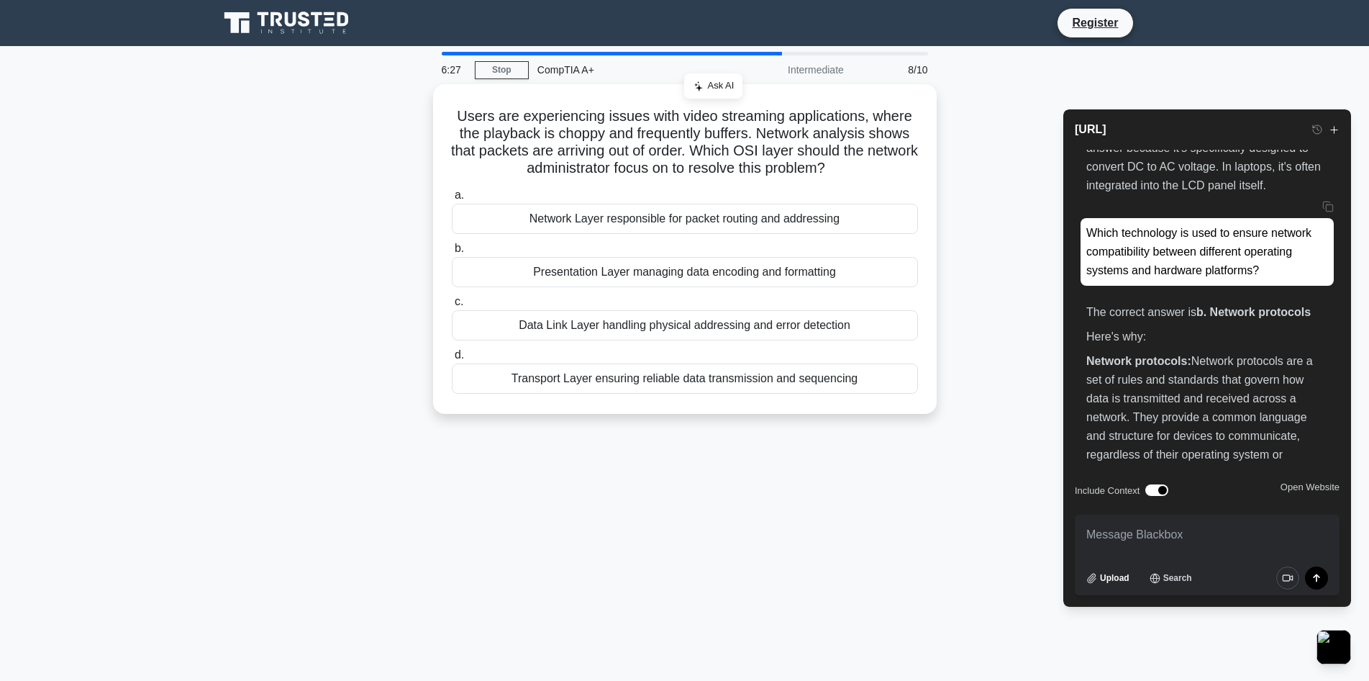
click at [1124, 540] on textarea at bounding box center [1207, 534] width 265 height 40
paste textarea "Users are experiencing issues with video streaming applications, where the play…"
type textarea "Users are experiencing issues with video streaming applications, where the play…"
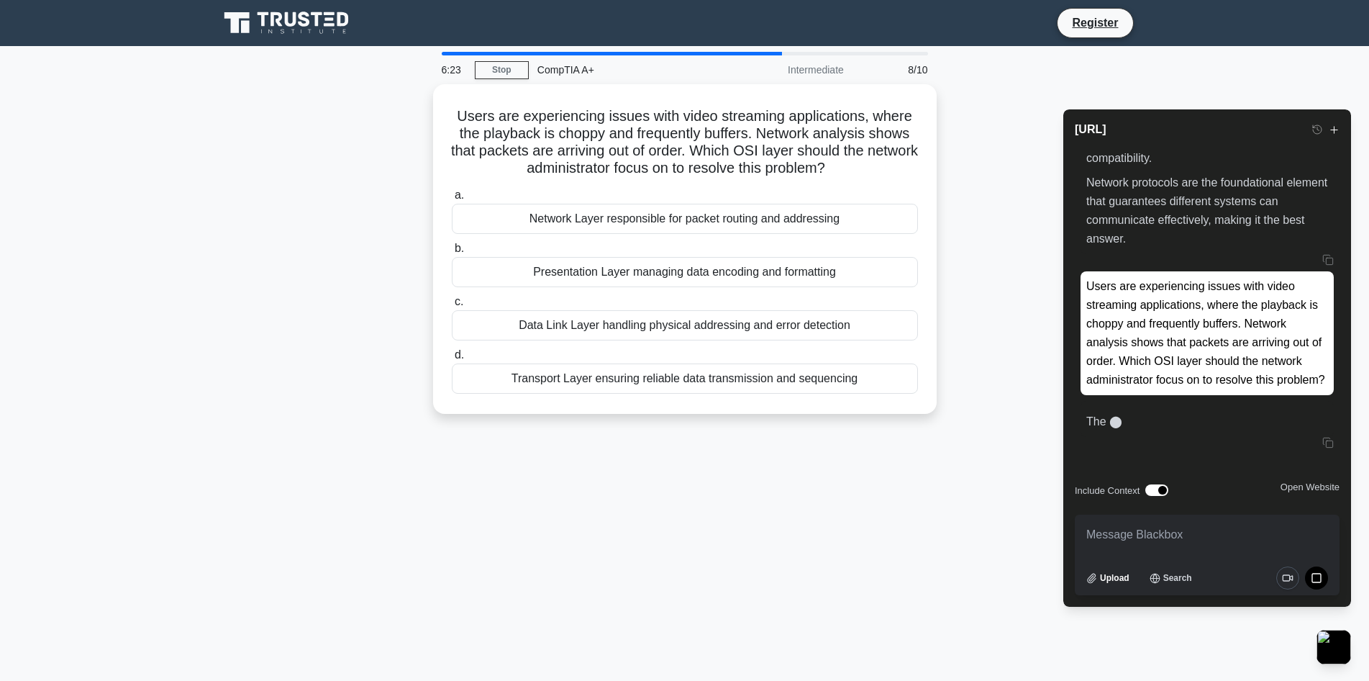
scroll to position [4723, 0]
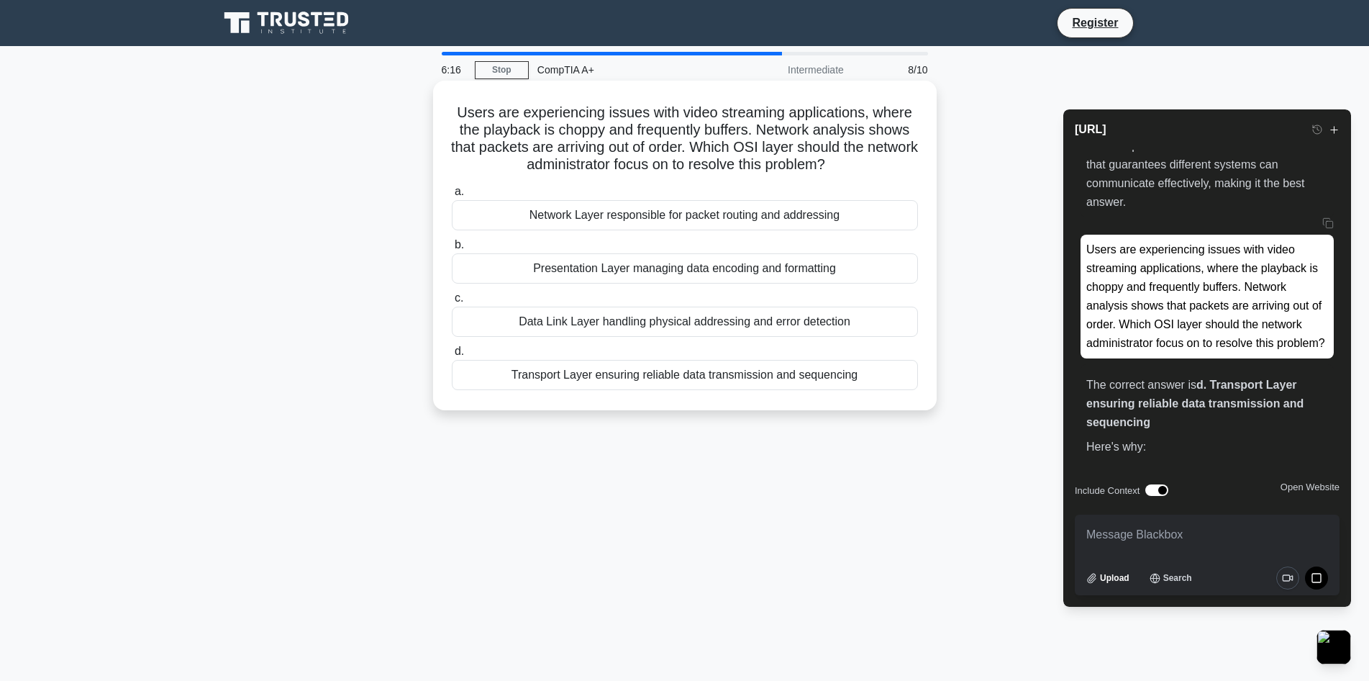
click at [733, 376] on div "Transport Layer ensuring reliable data transmission and sequencing" at bounding box center [685, 375] width 466 height 30
click at [452, 356] on input "d. Transport Layer ensuring reliable data transmission and sequencing" at bounding box center [452, 351] width 0 height 9
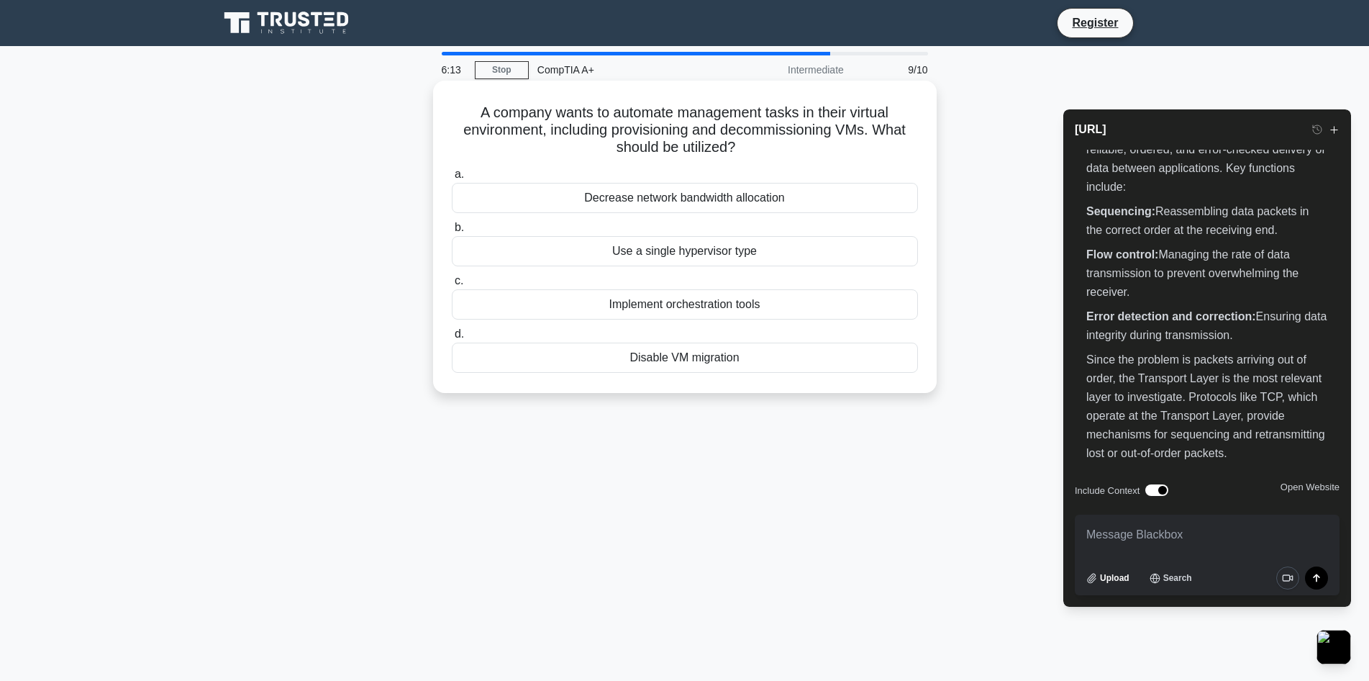
scroll to position [5083, 0]
drag, startPoint x: 470, startPoint y: 115, endPoint x: 770, endPoint y: 149, distance: 301.9
click at [770, 149] on h5 "A company wants to automate management tasks in their virtual environment, incl…" at bounding box center [684, 130] width 469 height 53
copy h5 "A company wants to automate management tasks in their virtual environment, incl…"
click at [1169, 537] on textarea at bounding box center [1207, 534] width 265 height 40
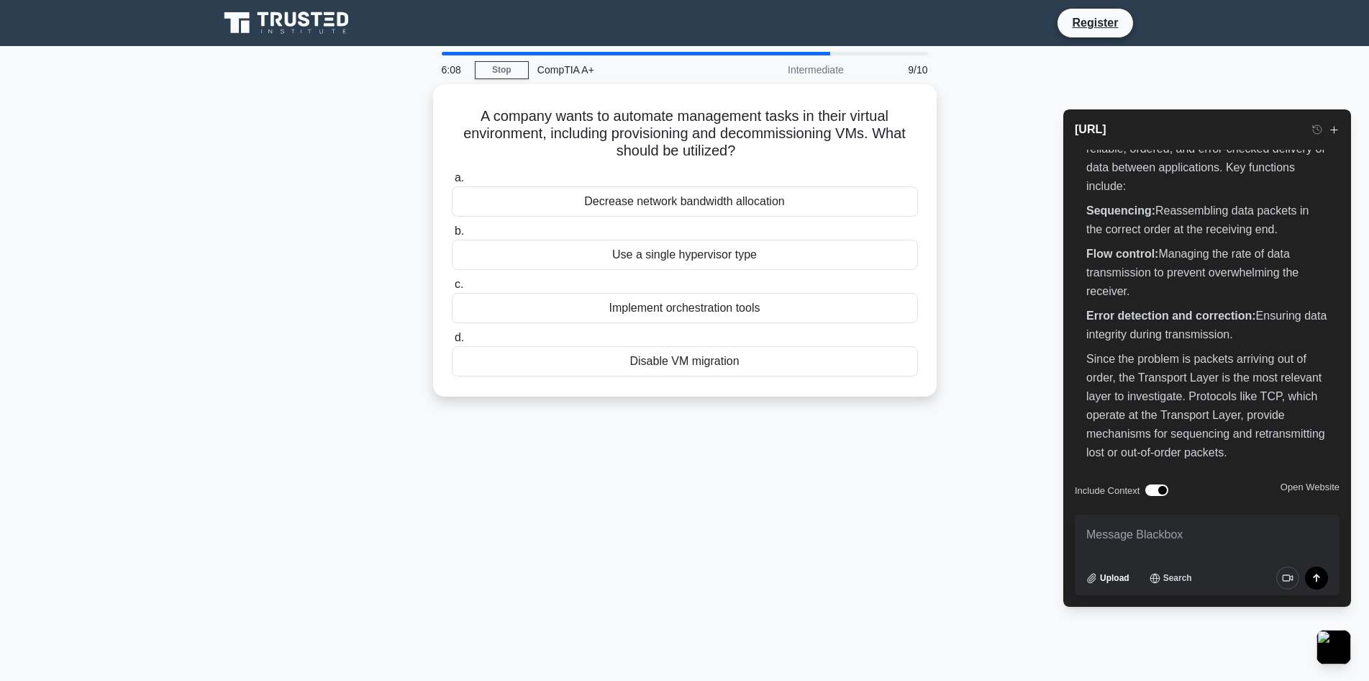
paste textarea "A company wants to automate management tasks in their virtual environment, incl…"
type textarea "A company wants to automate management tasks in their virtual environment, incl…"
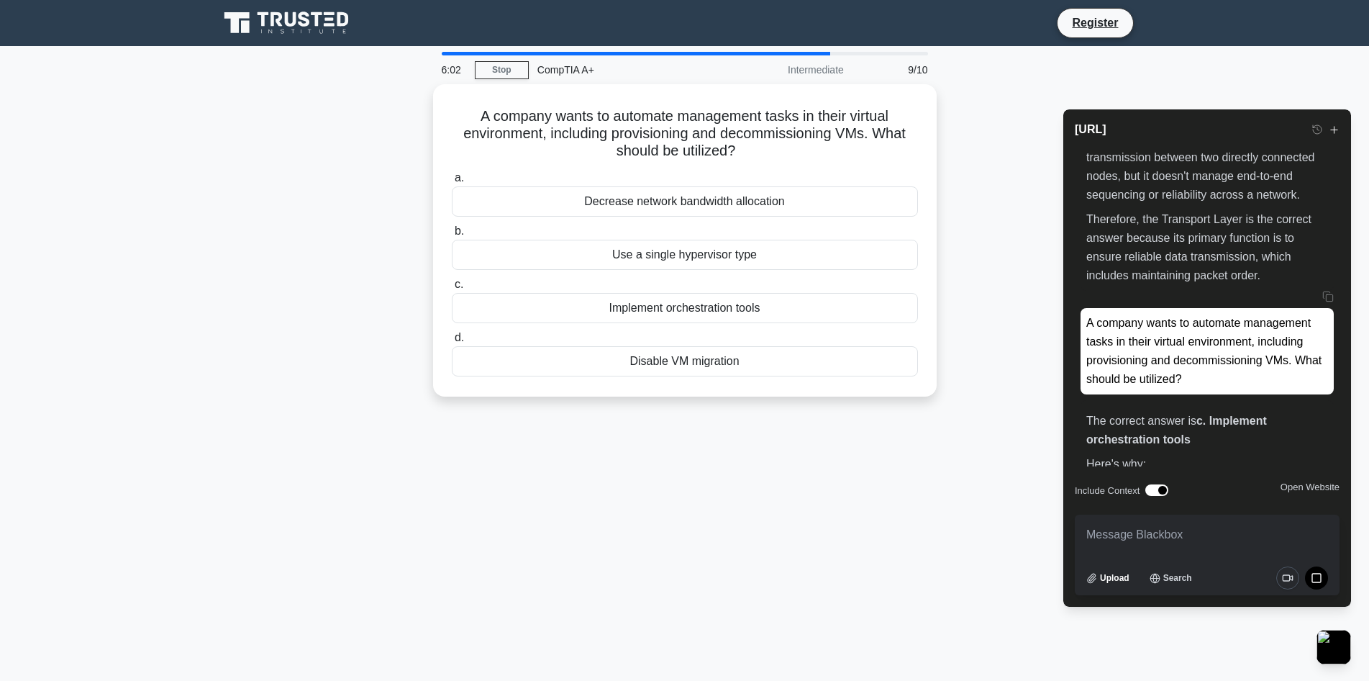
scroll to position [5736, 0]
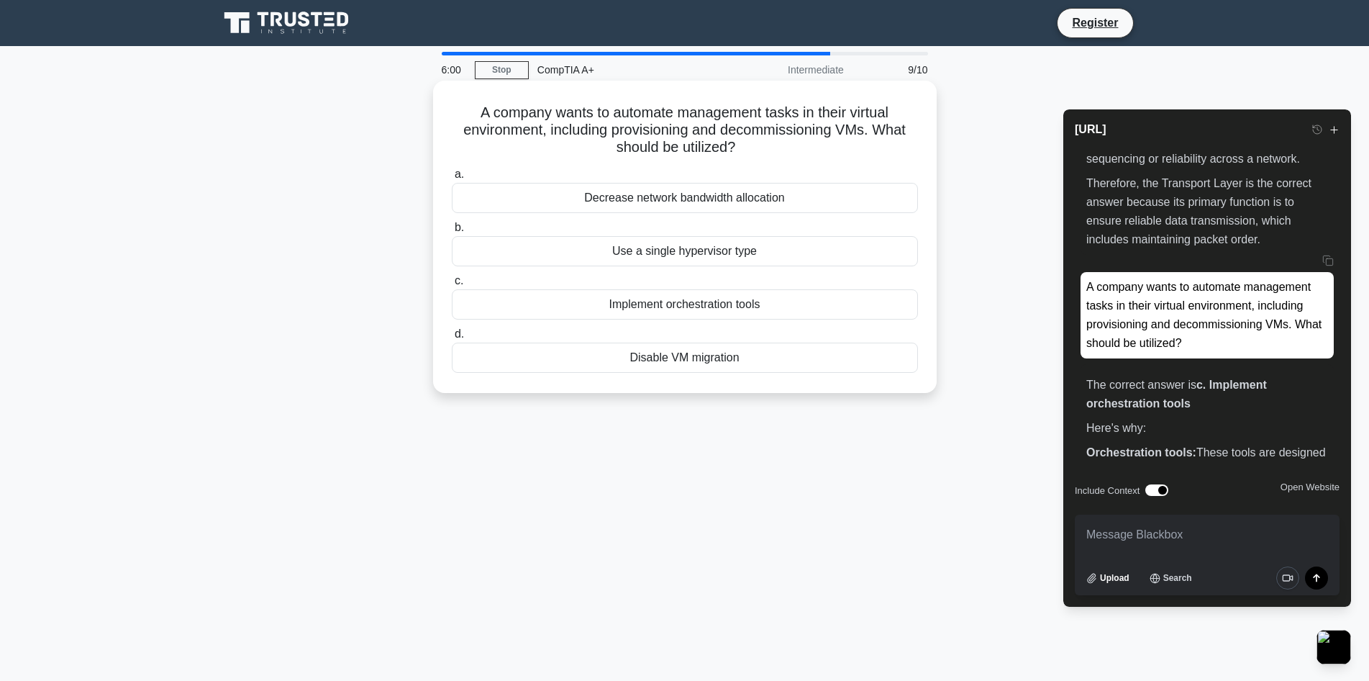
click at [645, 302] on div "Implement orchestration tools" at bounding box center [685, 304] width 466 height 30
click at [452, 286] on input "c. Implement orchestration tools" at bounding box center [452, 280] width 0 height 9
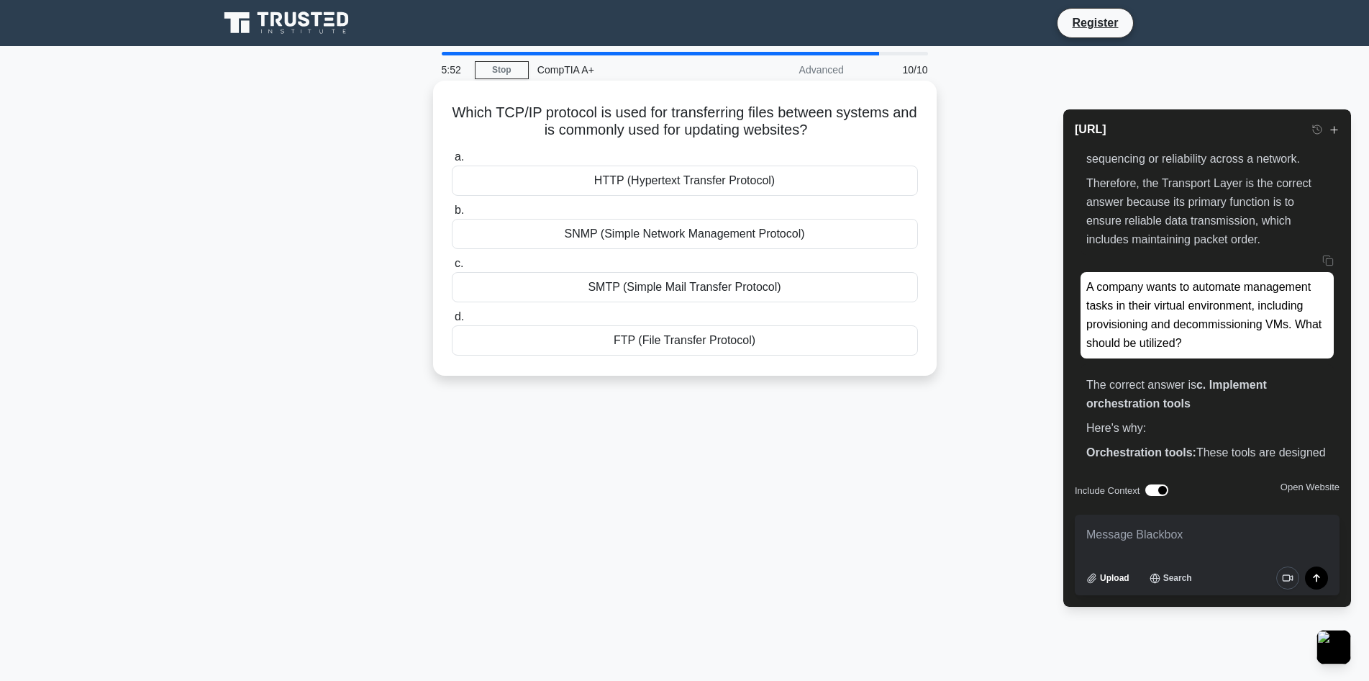
drag, startPoint x: 463, startPoint y: 109, endPoint x: 852, endPoint y: 124, distance: 388.7
click at [852, 124] on h5 "Which TCP/IP protocol is used for transferring files between systems and is com…" at bounding box center [684, 122] width 469 height 36
copy h5 "Which TCP/IP protocol is used for transferring files between systems and is com…"
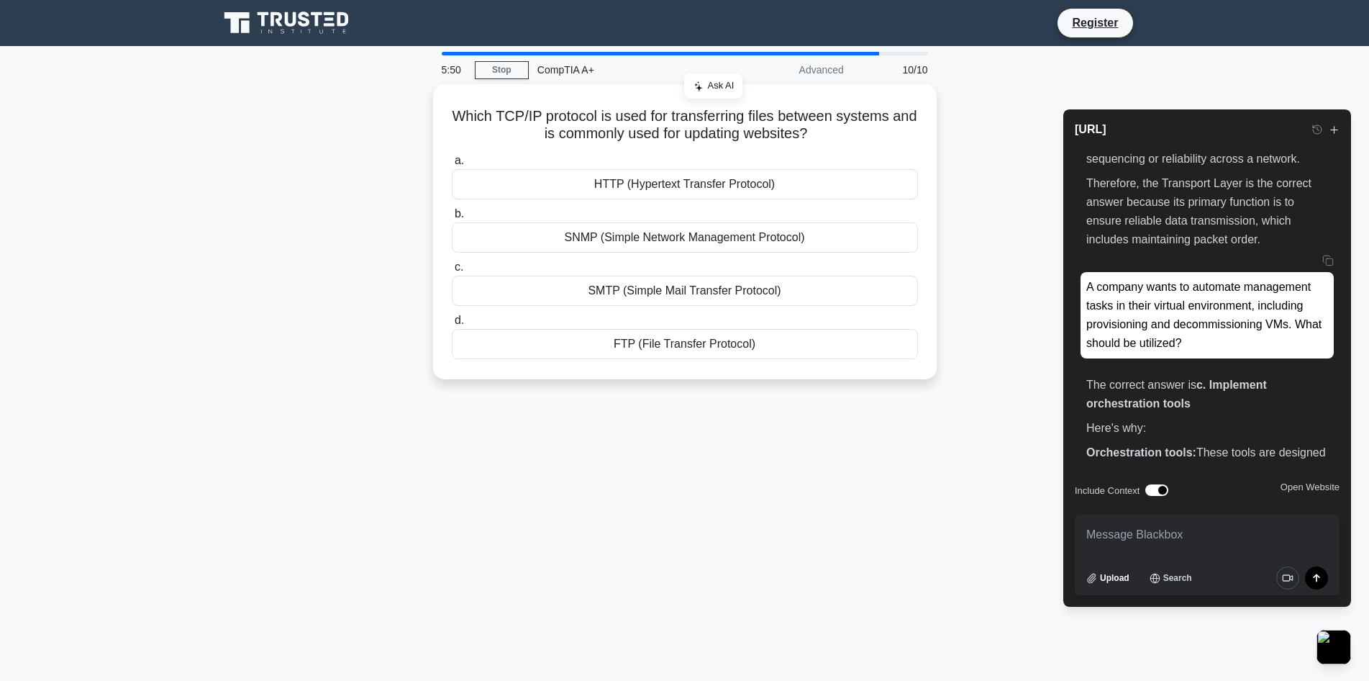
click at [1105, 533] on textarea at bounding box center [1207, 534] width 265 height 40
paste textarea "Which TCP/IP protocol is used for transferring files between systems and is com…"
type textarea "Which TCP/IP protocol is used for transferring files between systems and is com…"
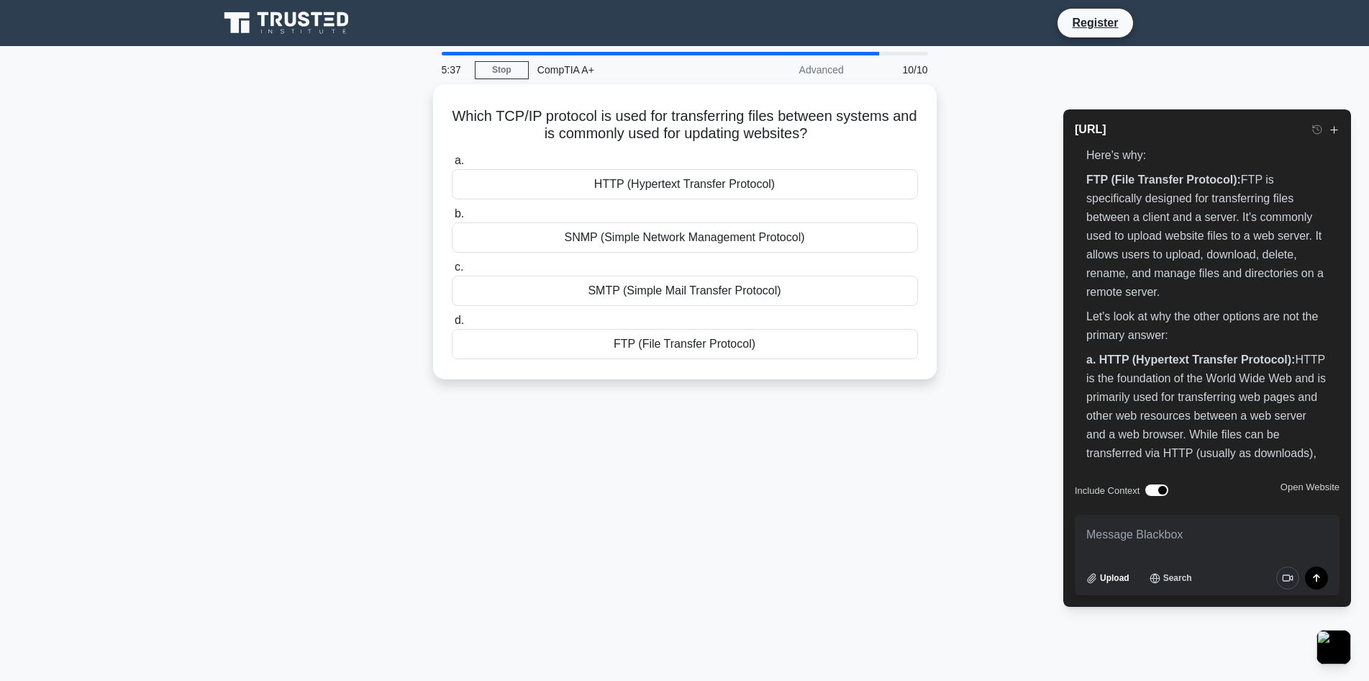
scroll to position [6702, 0]
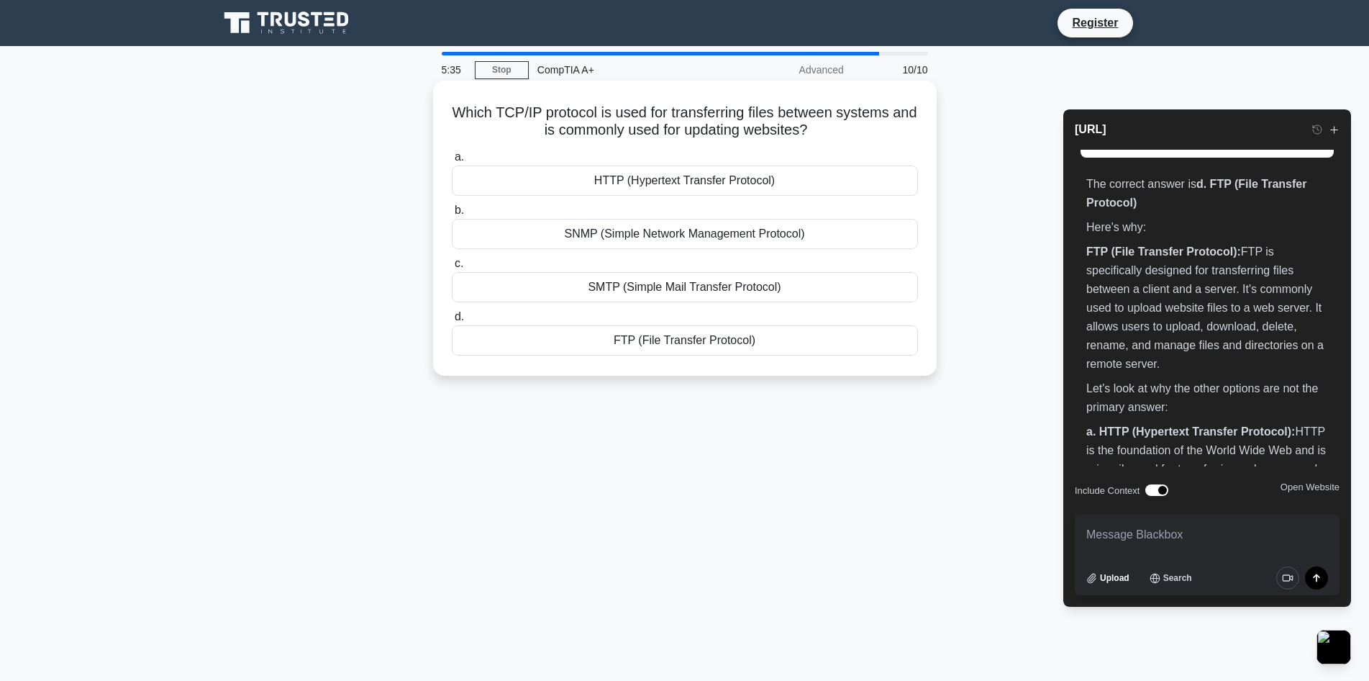
click at [658, 342] on div "FTP (File Transfer Protocol)" at bounding box center [685, 340] width 466 height 30
click at [452, 322] on input "d. FTP (File Transfer Protocol)" at bounding box center [452, 316] width 0 height 9
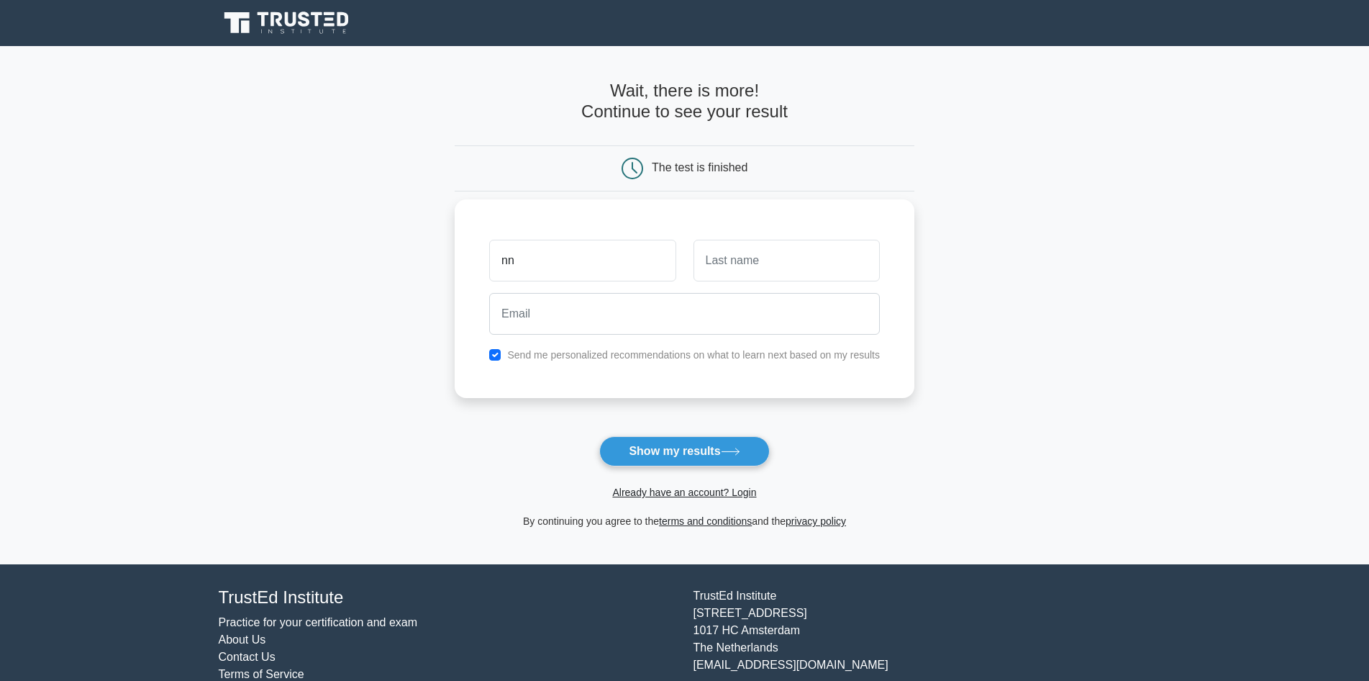
type input "nn"
click at [690, 265] on div at bounding box center [787, 260] width 204 height 53
click at [726, 268] on input "text" at bounding box center [786, 261] width 186 height 42
type input "cc"
click at [593, 305] on input "email" at bounding box center [684, 314] width 391 height 42
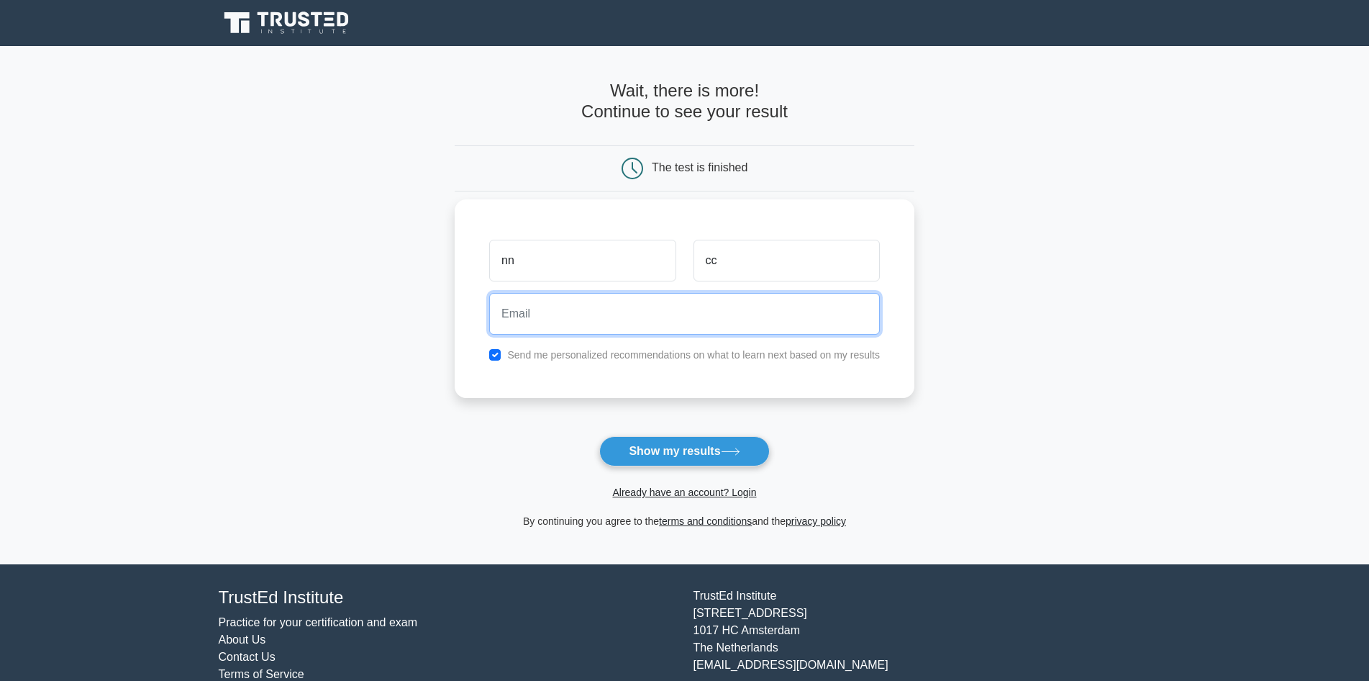
type input "nunosc@hotmail.com"
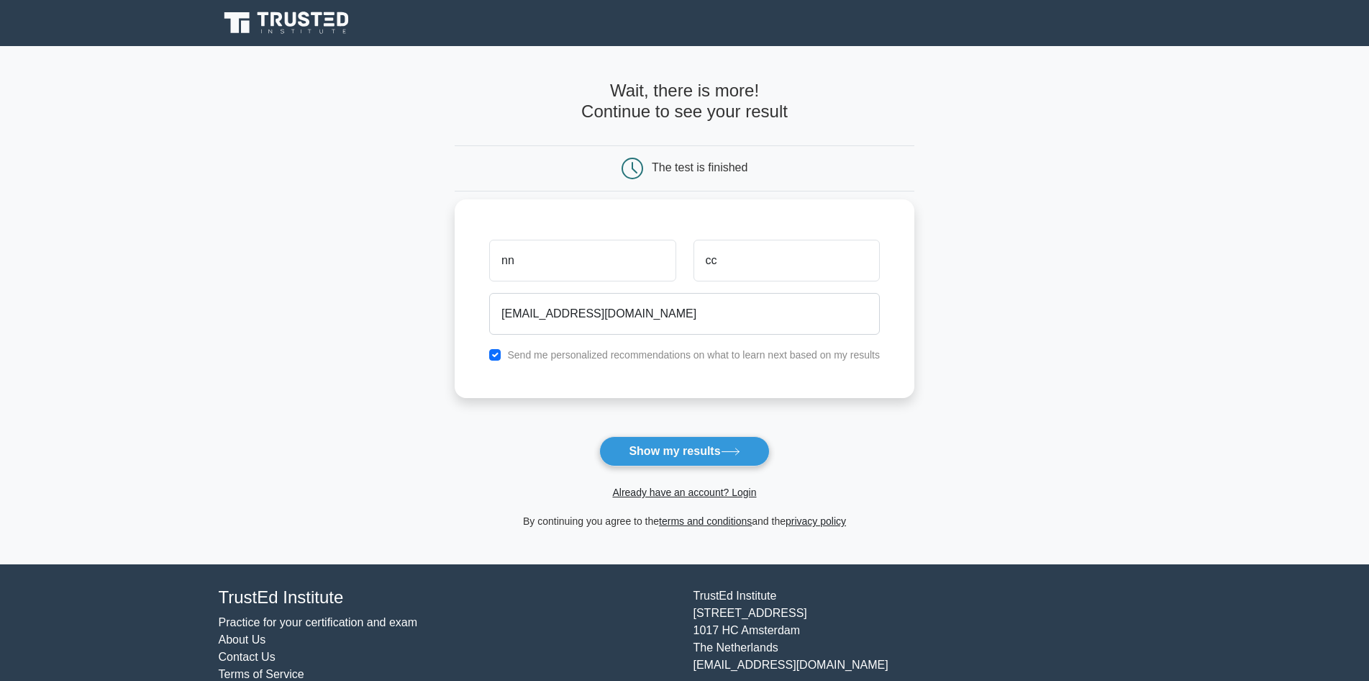
click at [502, 354] on div "Send me personalized recommendations on what to learn next based on my results" at bounding box center [685, 354] width 408 height 17
click at [497, 355] on input "checkbox" at bounding box center [495, 355] width 12 height 12
checkbox input "false"
click at [681, 454] on button "Show my results" at bounding box center [684, 451] width 170 height 30
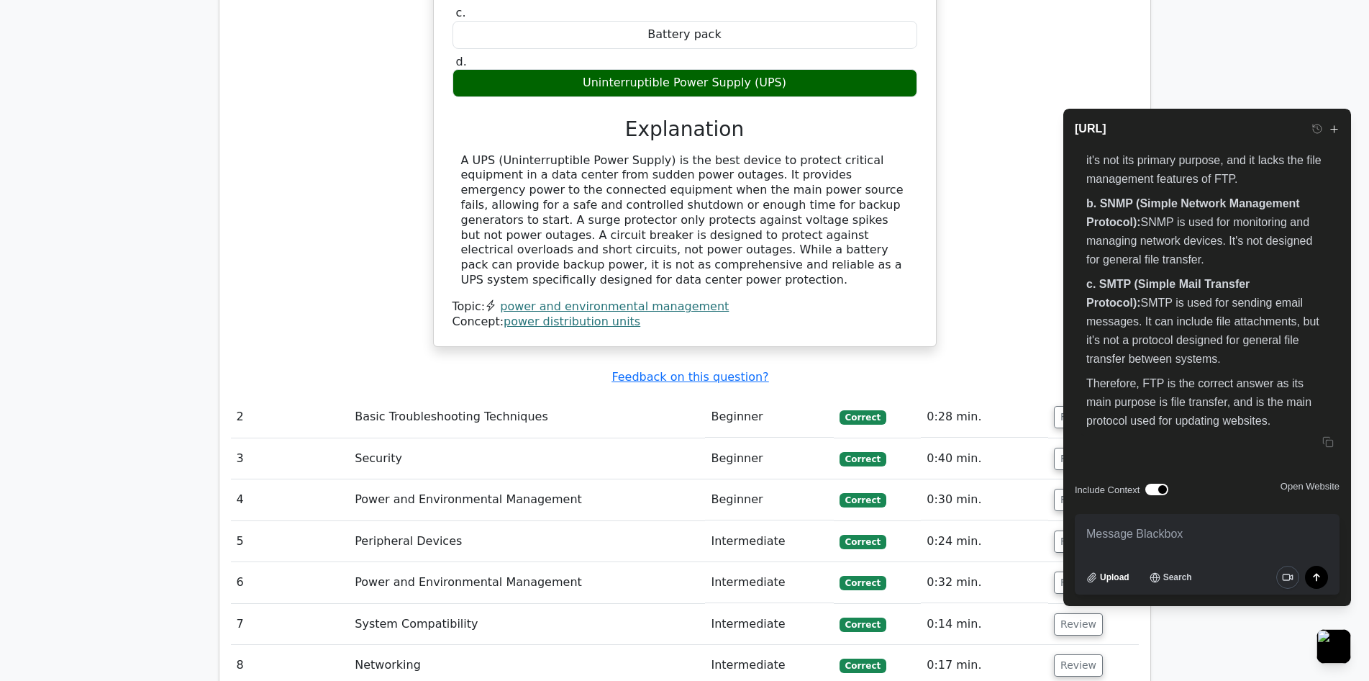
scroll to position [1439, 0]
